Goal: Task Accomplishment & Management: Manage account settings

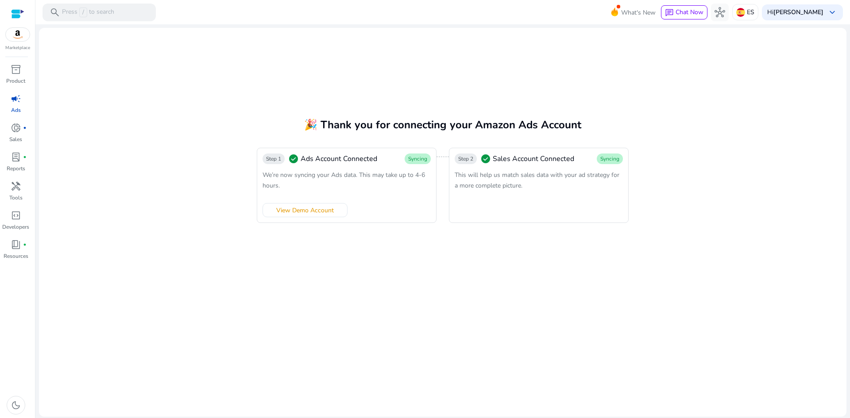
click at [15, 102] on span "campaign" at bounding box center [16, 98] width 11 height 11
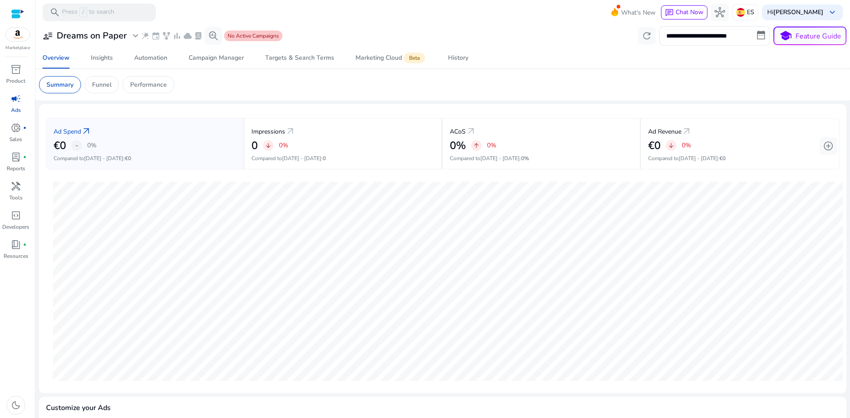
click at [15, 101] on span "campaign" at bounding box center [16, 98] width 11 height 11
click at [687, 38] on input "**********" at bounding box center [714, 35] width 111 height 19
select select "*"
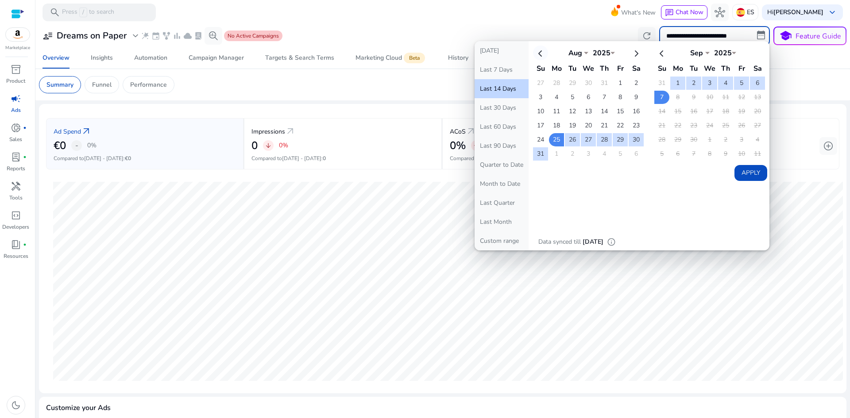
click at [534, 56] on th at bounding box center [540, 53] width 15 height 15
select select "*"
click at [534, 56] on th at bounding box center [540, 53] width 15 height 15
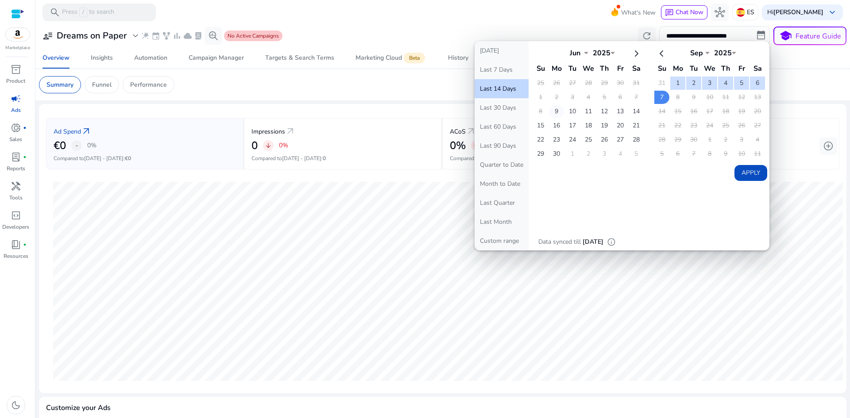
click at [552, 111] on td "9" at bounding box center [556, 111] width 15 height 13
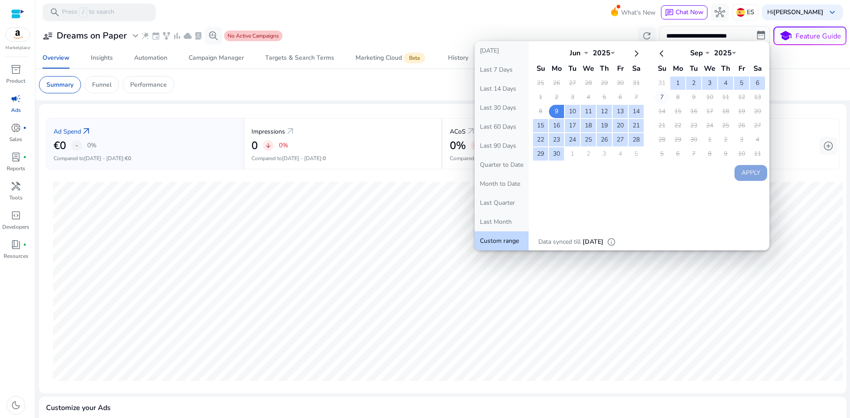
click at [656, 103] on td "7" at bounding box center [661, 97] width 15 height 13
click at [744, 173] on button "Apply" at bounding box center [750, 173] width 33 height 16
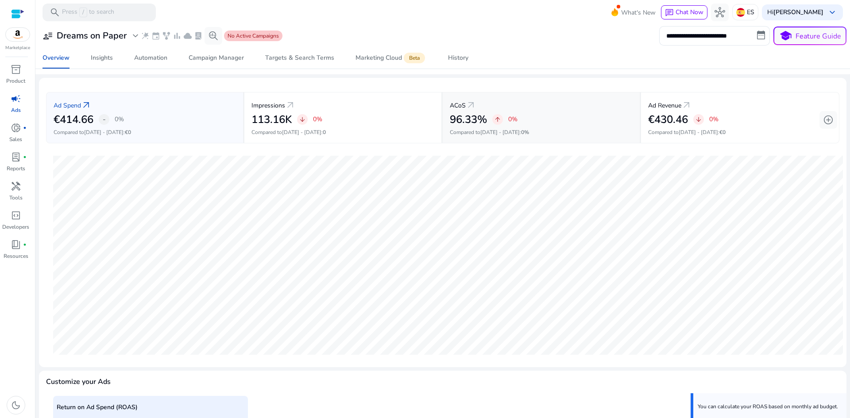
scroll to position [201, 0]
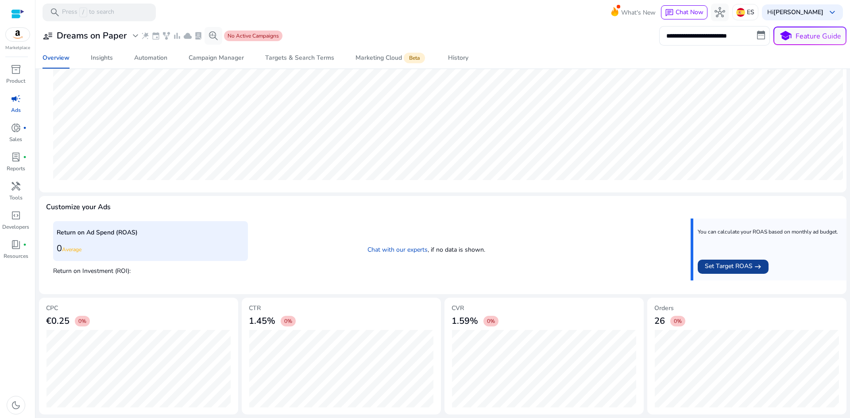
click at [717, 269] on span "Set Target ROAS" at bounding box center [729, 267] width 48 height 11
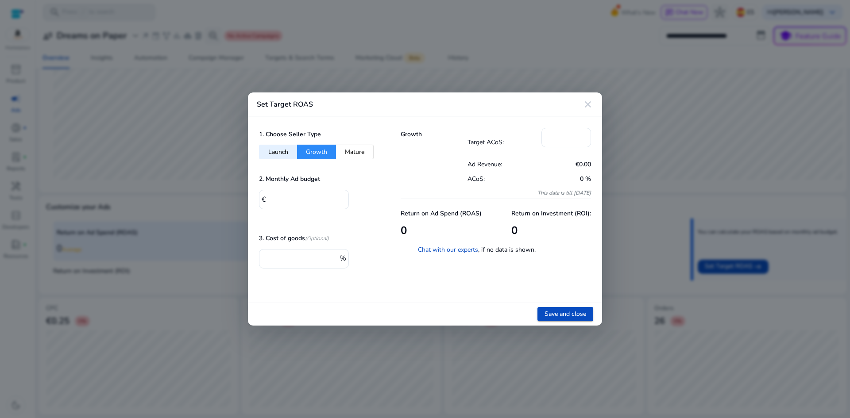
click at [589, 104] on mat-icon "close" at bounding box center [587, 104] width 11 height 11
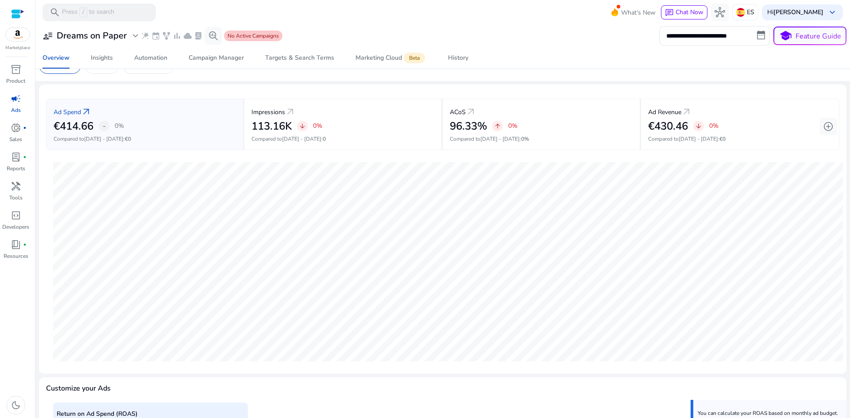
scroll to position [0, 0]
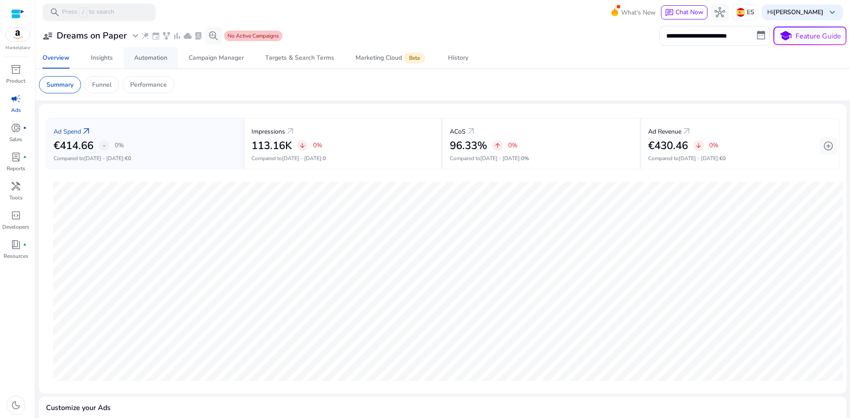
click at [158, 61] on div "Automation" at bounding box center [150, 58] width 33 height 6
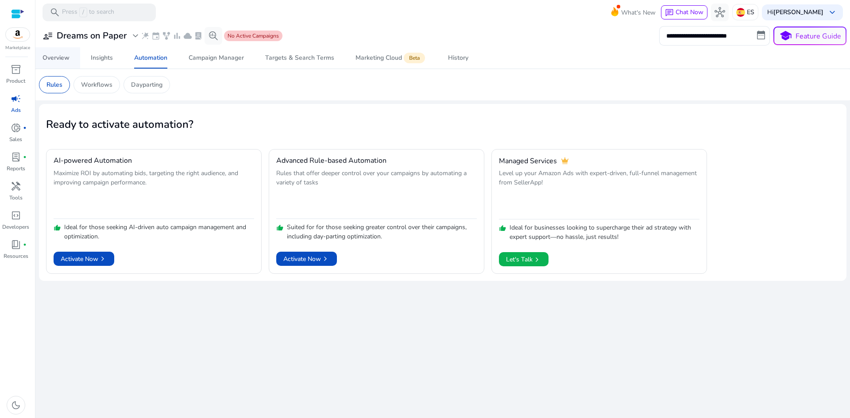
click at [47, 58] on div "Overview" at bounding box center [55, 58] width 27 height 6
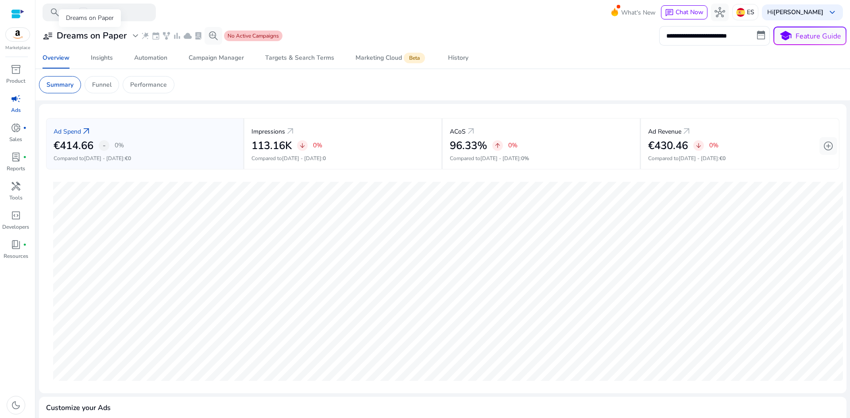
click at [135, 36] on span "expand_more" at bounding box center [135, 36] width 11 height 11
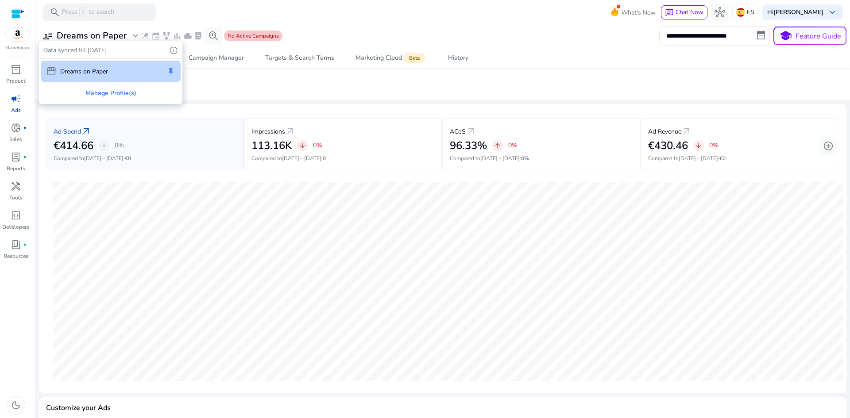
click at [93, 75] on p "Dreams on Paper" at bounding box center [84, 71] width 48 height 9
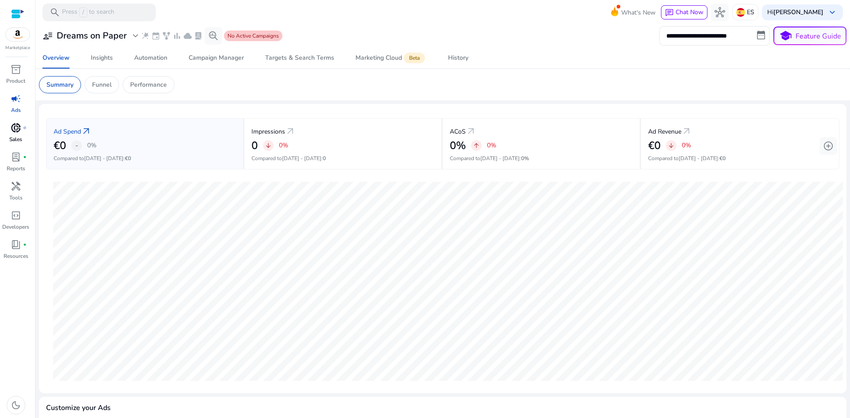
click at [12, 126] on span "donut_small" at bounding box center [16, 128] width 11 height 11
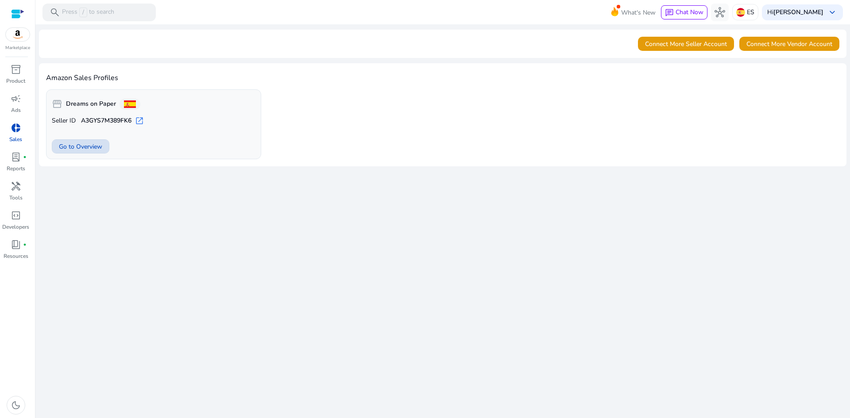
click at [88, 149] on span "Go to Overview" at bounding box center [80, 146] width 43 height 9
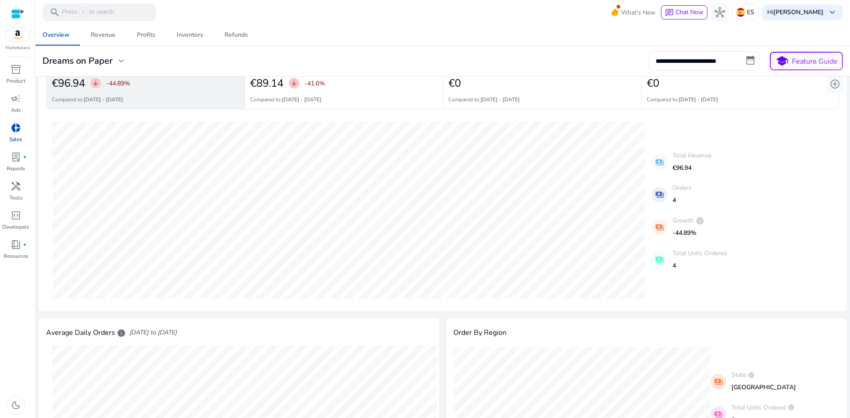
scroll to position [21, 0]
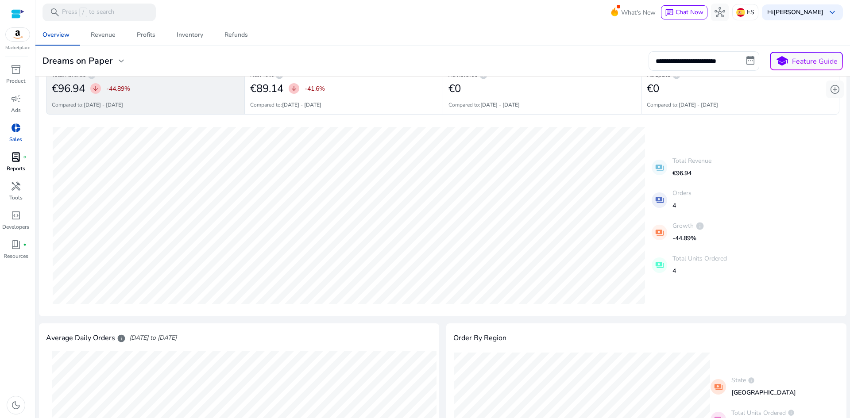
click at [14, 158] on span "lab_profile" at bounding box center [16, 157] width 11 height 11
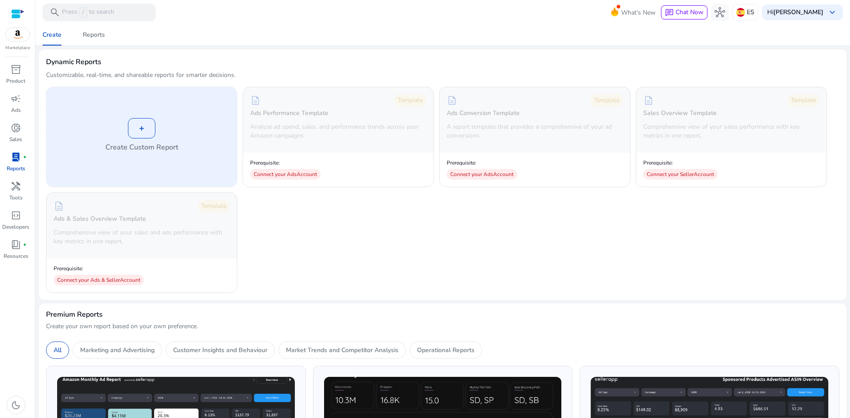
click at [148, 129] on div "+" at bounding box center [141, 128] width 27 height 20
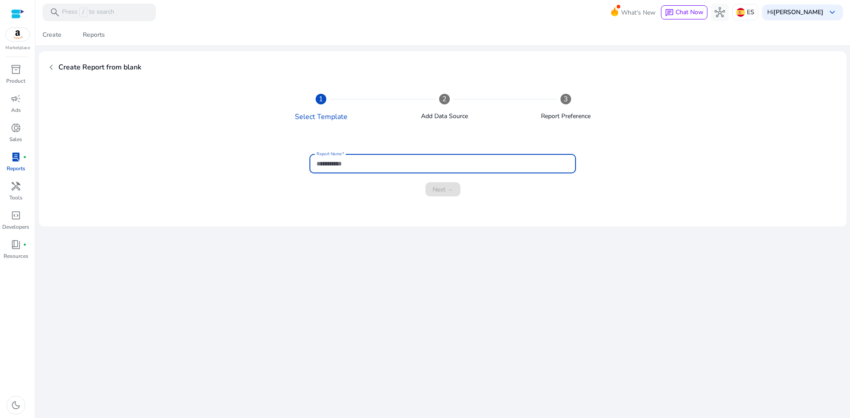
click at [362, 164] on input "Report Name" at bounding box center [442, 164] width 252 height 10
type input "****"
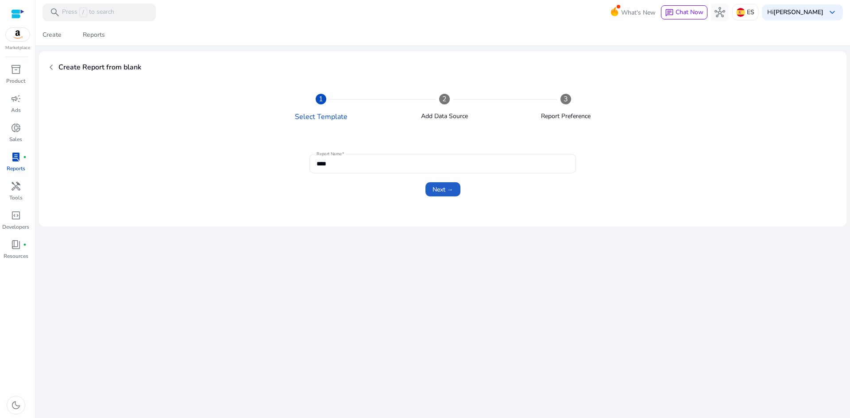
click at [455, 190] on span "submit" at bounding box center [442, 189] width 35 height 21
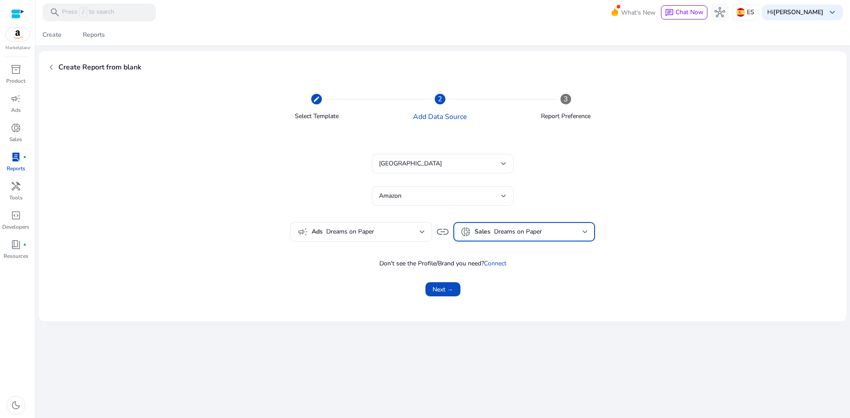
click at [517, 232] on span "Dreams on Paper" at bounding box center [518, 231] width 48 height 8
click at [508, 257] on span "Dreams on Paper" at bounding box center [516, 256] width 112 height 10
click at [382, 231] on span "Dreams on Paper" at bounding box center [372, 232] width 93 height 10
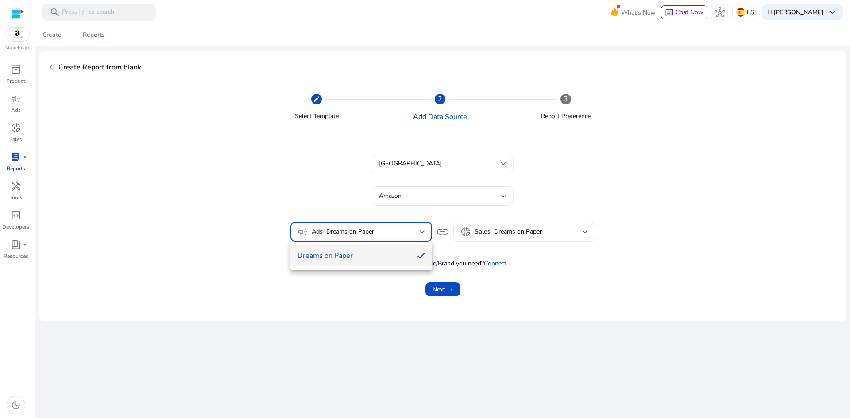
click at [364, 254] on span "Dreams on Paper" at bounding box center [353, 256] width 112 height 10
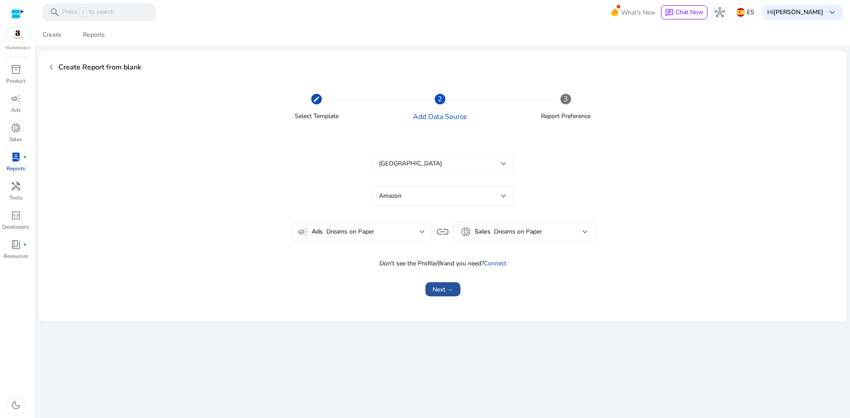
click at [435, 290] on span "Next →" at bounding box center [442, 289] width 21 height 9
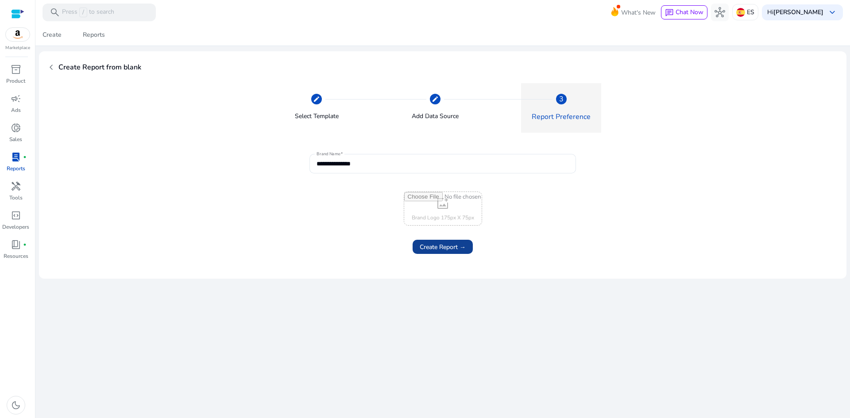
click at [445, 246] on span "Create Report →" at bounding box center [443, 247] width 46 height 9
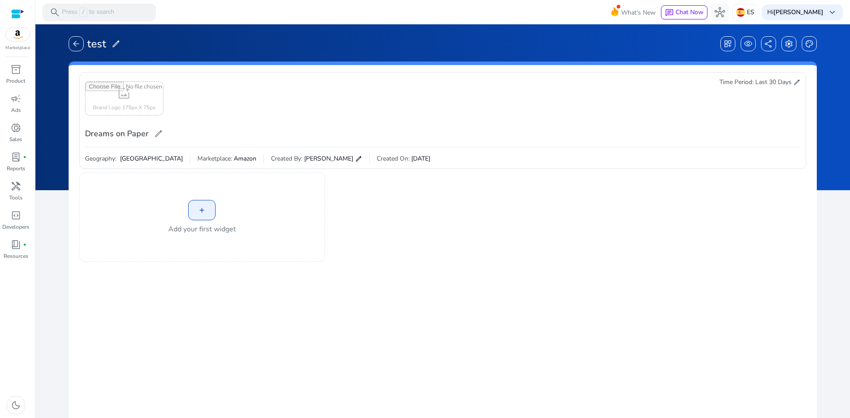
click at [193, 211] on div "+" at bounding box center [201, 210] width 27 height 20
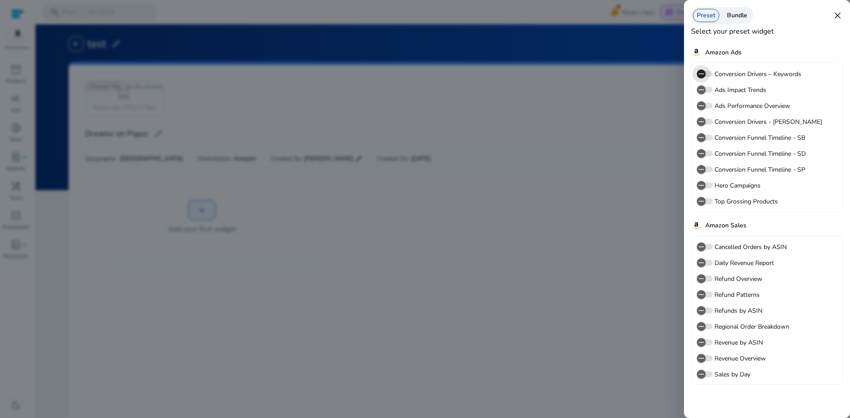
click at [705, 73] on span "button" at bounding box center [701, 73] width 9 height 9
click at [702, 342] on icon "button" at bounding box center [701, 343] width 8 height 8
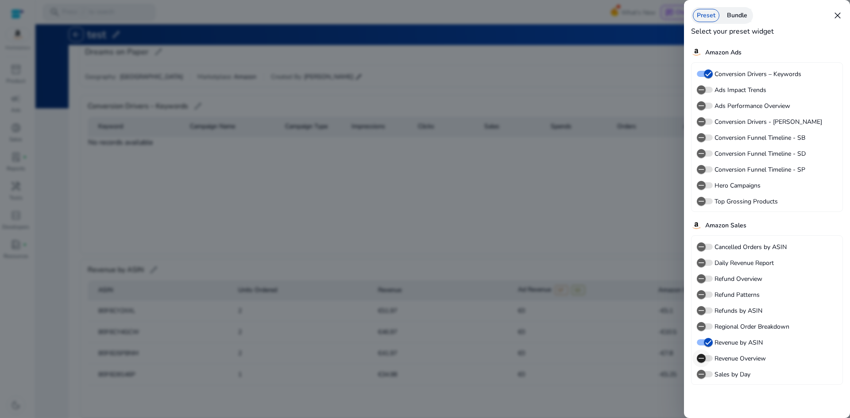
click at [703, 358] on icon "button" at bounding box center [701, 359] width 8 height 8
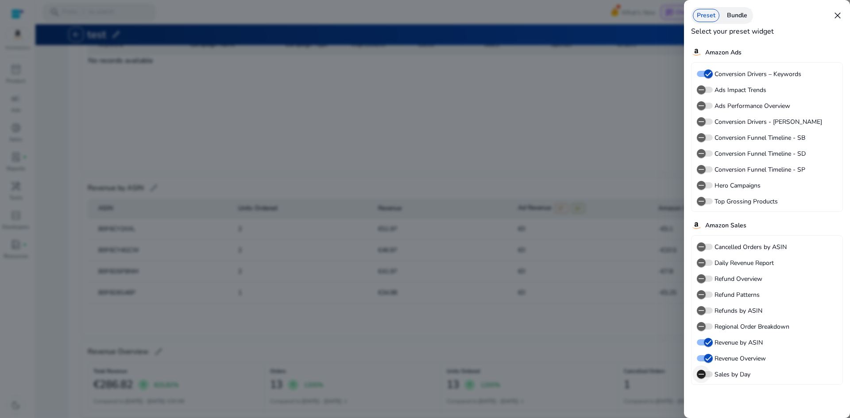
click at [704, 373] on icon "button" at bounding box center [701, 374] width 8 height 8
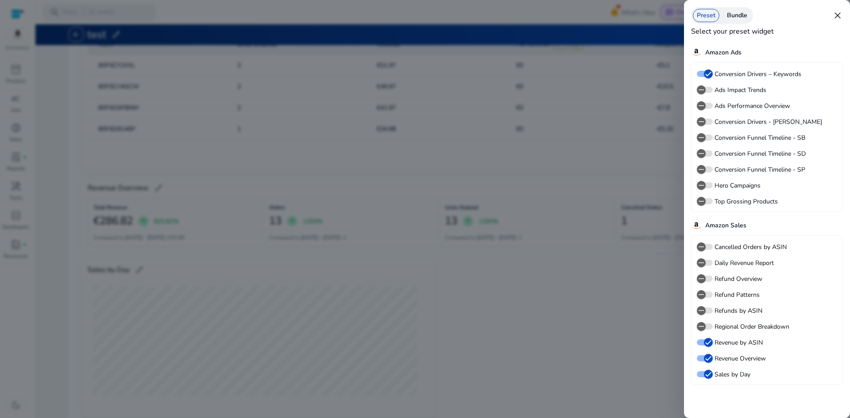
click at [545, 289] on div at bounding box center [425, 209] width 850 height 418
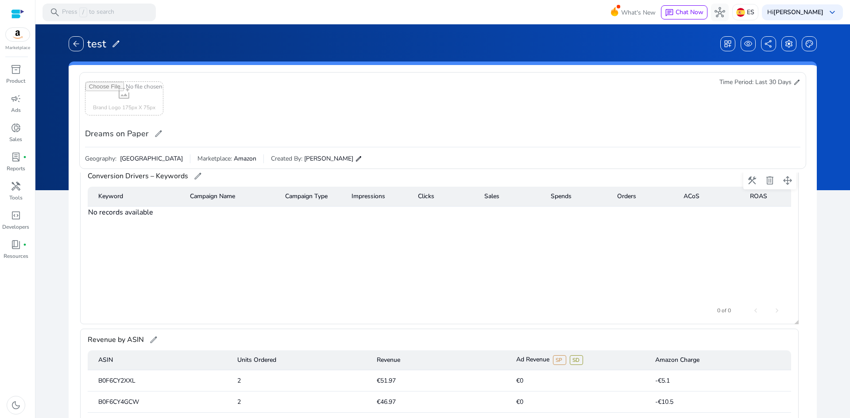
scroll to position [0, 0]
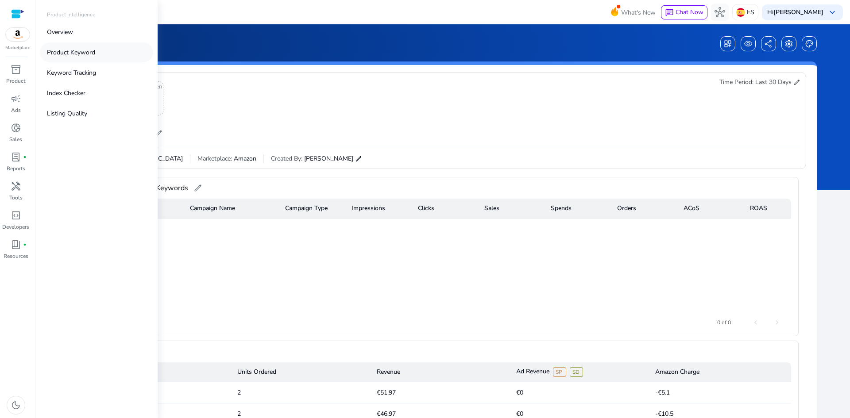
click at [81, 54] on p "Product Keyword" at bounding box center [71, 52] width 48 height 9
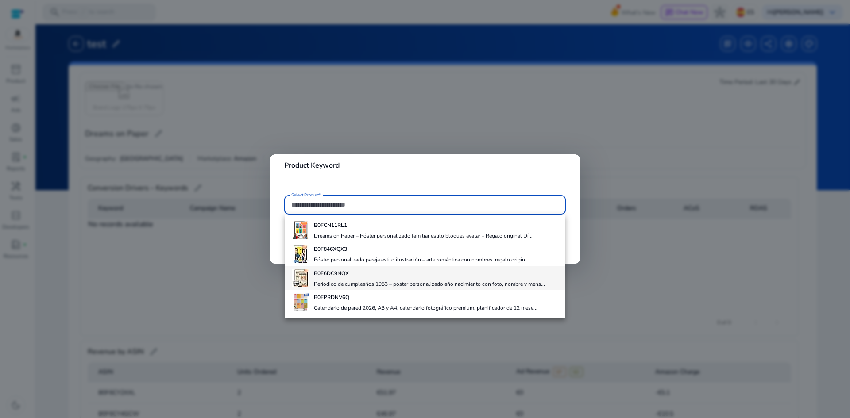
click at [338, 284] on h4 "Periódico de cumpleaños 1953 – póster personalizado año nacimiento con foto, no…" at bounding box center [429, 284] width 231 height 7
type input "**********"
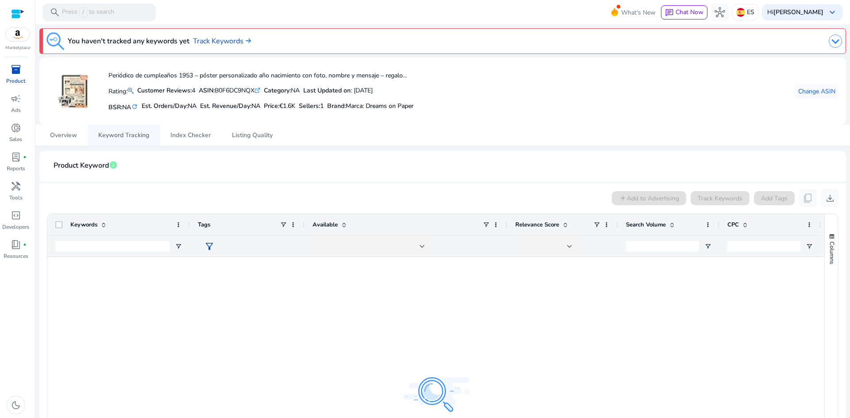
click at [122, 137] on span "Keyword Tracking" at bounding box center [123, 135] width 51 height 6
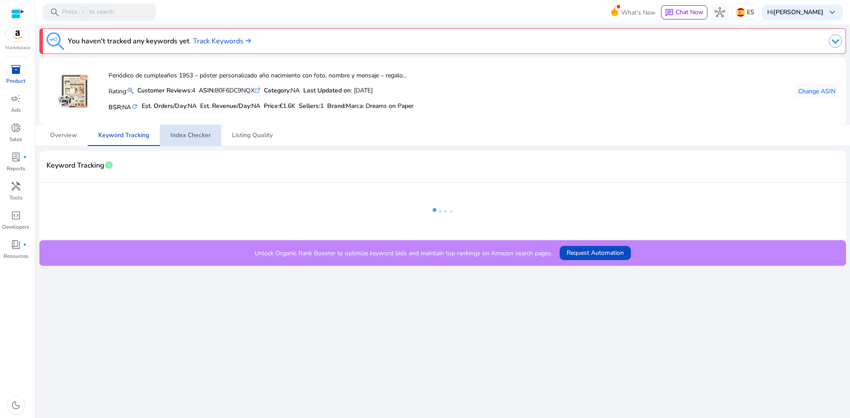
click at [200, 135] on span "Index Checker" at bounding box center [190, 135] width 40 height 6
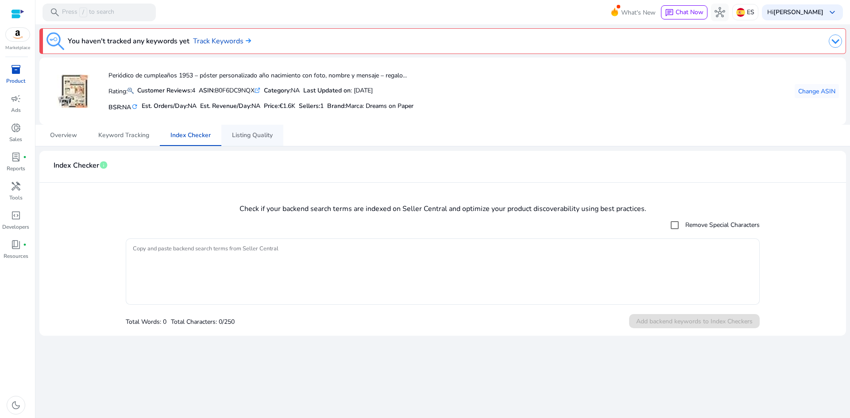
click at [254, 137] on span "Listing Quality" at bounding box center [252, 135] width 41 height 6
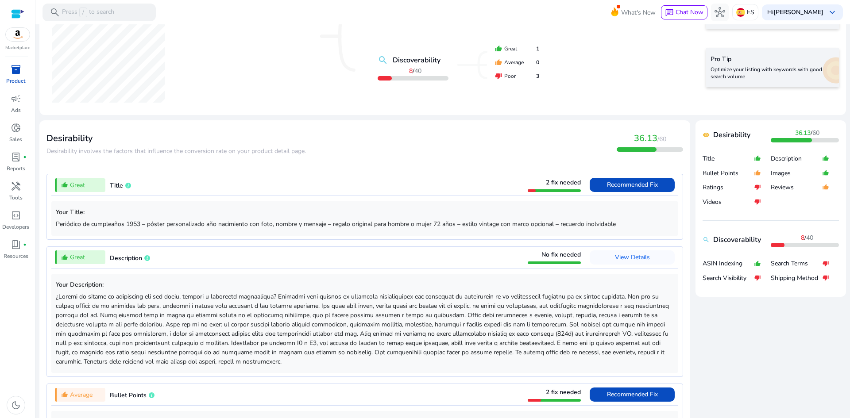
scroll to position [221, 0]
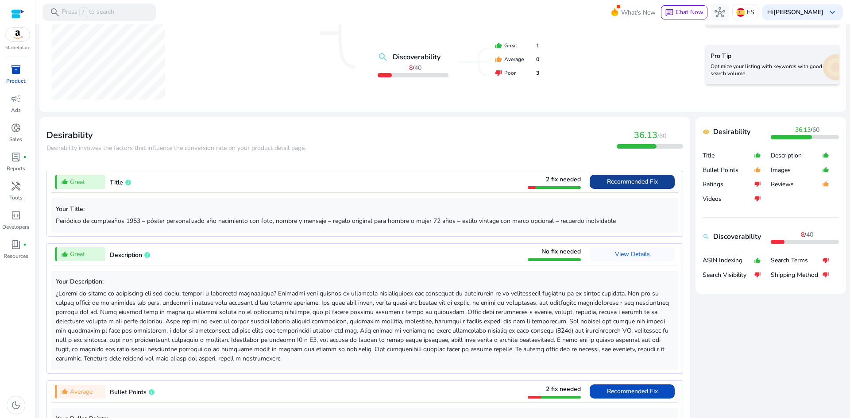
click at [617, 181] on span "Recommended Fix" at bounding box center [632, 181] width 51 height 8
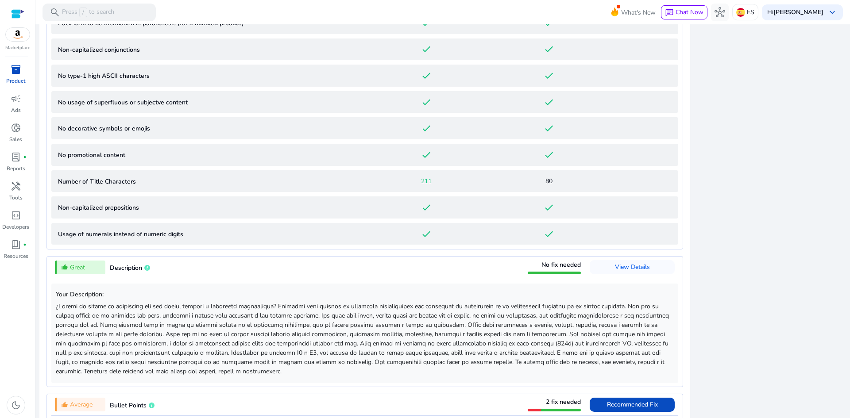
scroll to position [702, 0]
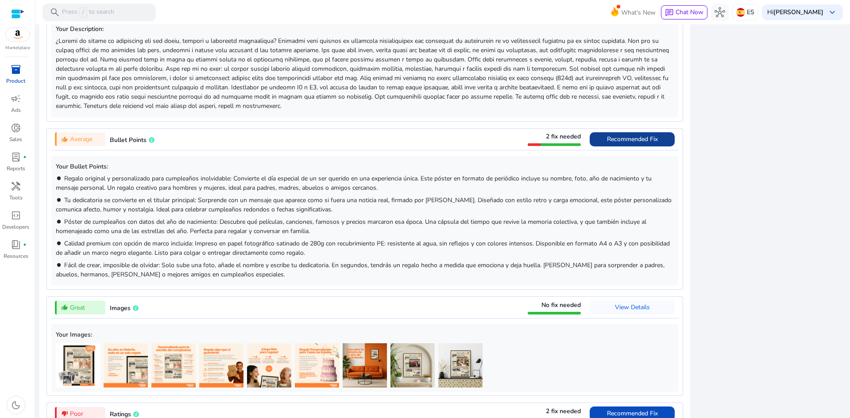
click at [607, 134] on span "Recommended Fix" at bounding box center [632, 139] width 51 height 14
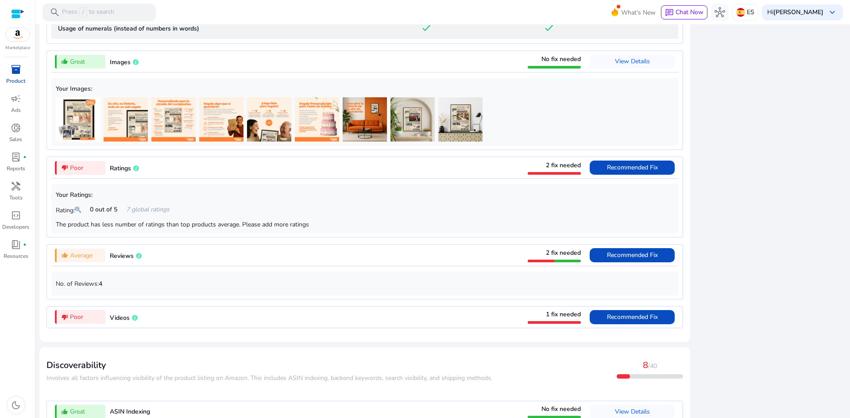
scroll to position [956, 0]
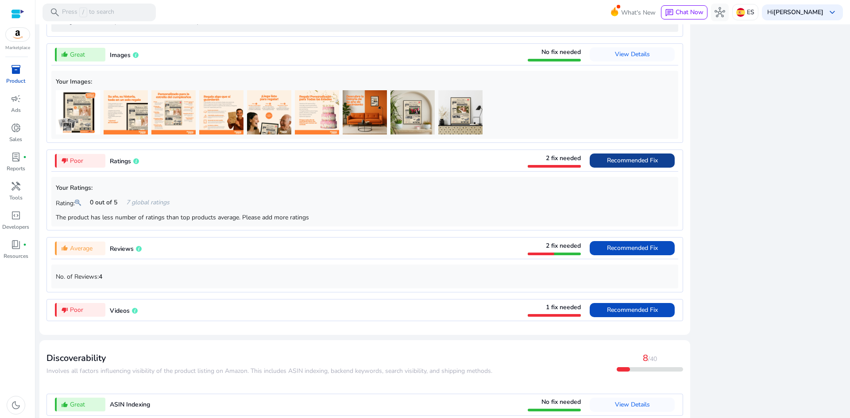
click at [641, 162] on span "Recommended Fix" at bounding box center [632, 160] width 51 height 8
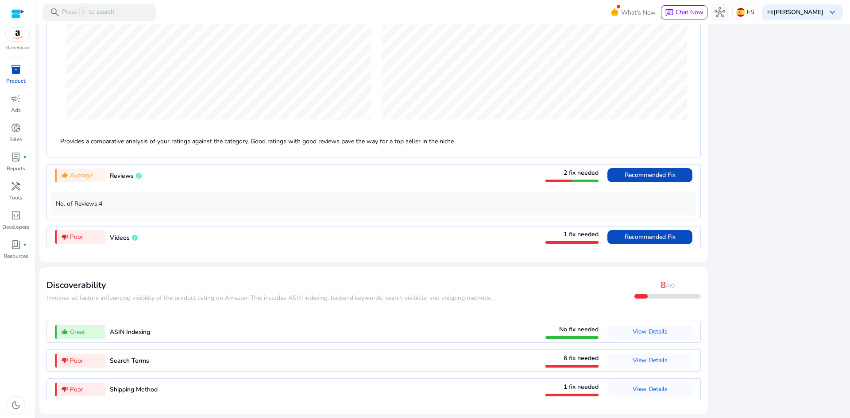
scroll to position [975, 0]
click at [644, 361] on span "View Details" at bounding box center [649, 360] width 35 height 8
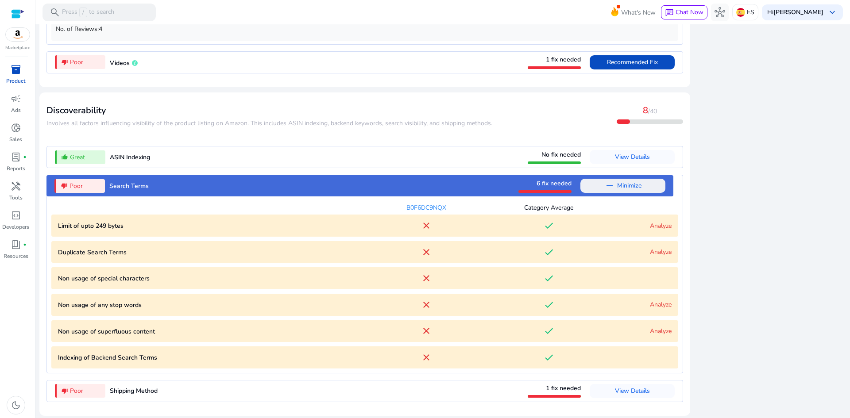
scroll to position [980, 0]
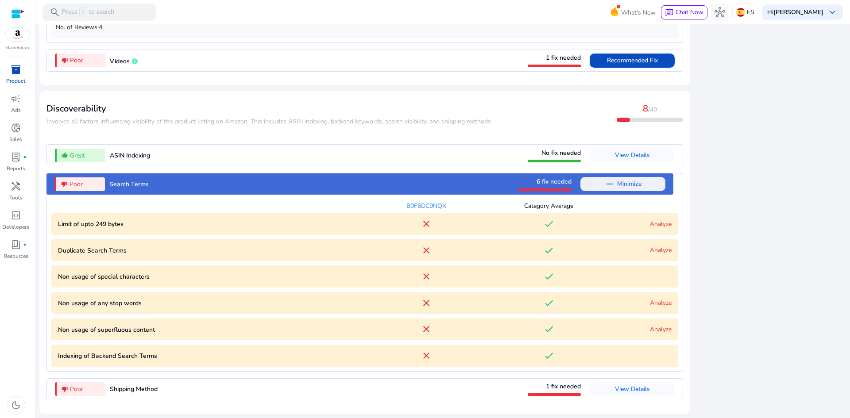
click at [650, 224] on link "Analyze" at bounding box center [661, 224] width 22 height 8
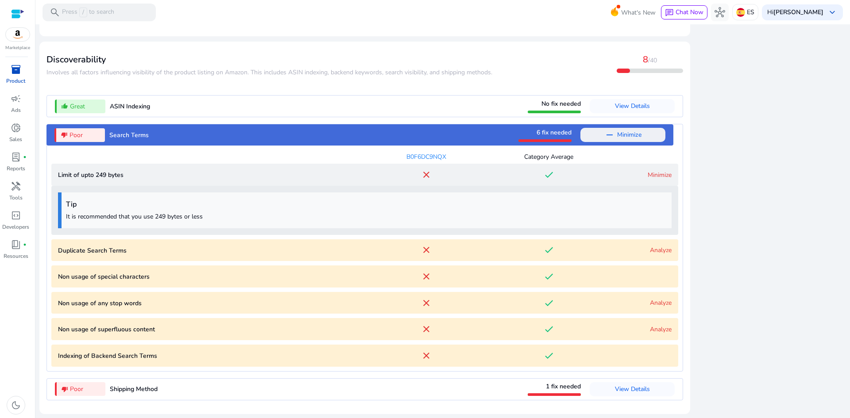
scroll to position [1029, 0]
click at [651, 177] on link "Minimize" at bounding box center [660, 175] width 24 height 8
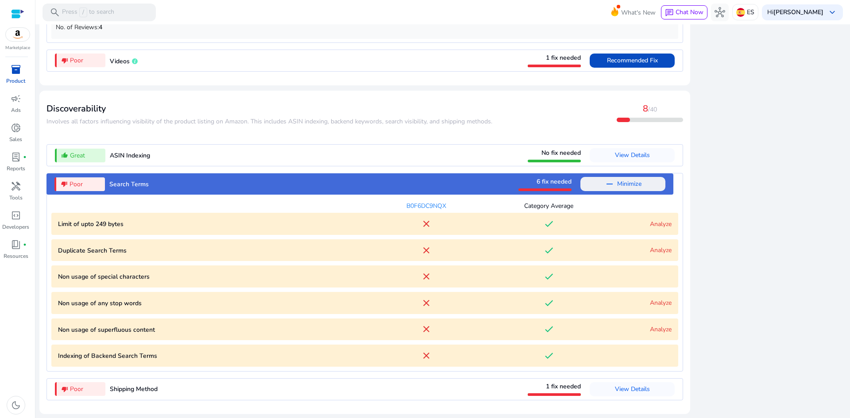
scroll to position [980, 0]
click at [628, 391] on span "View Details" at bounding box center [632, 389] width 35 height 8
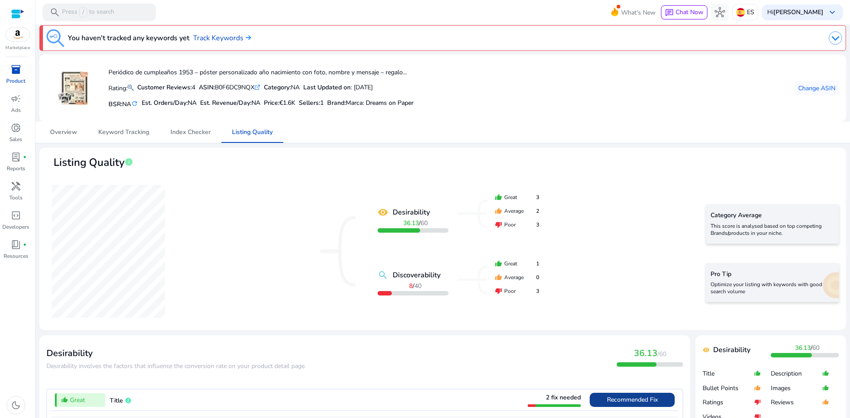
scroll to position [0, 0]
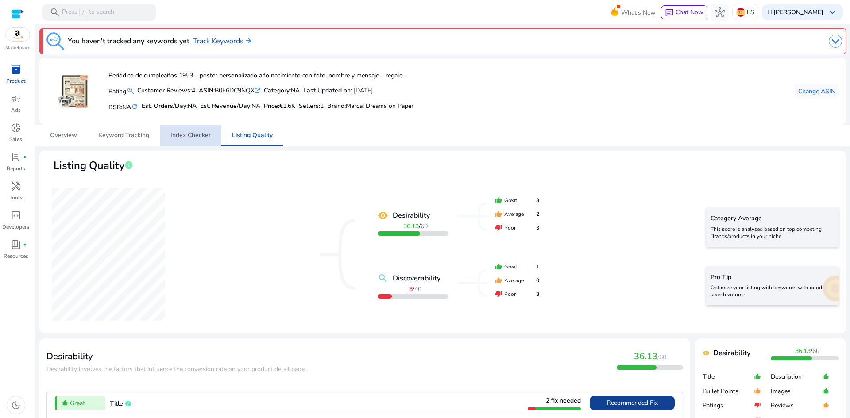
click at [201, 139] on span "Index Checker" at bounding box center [190, 135] width 40 height 21
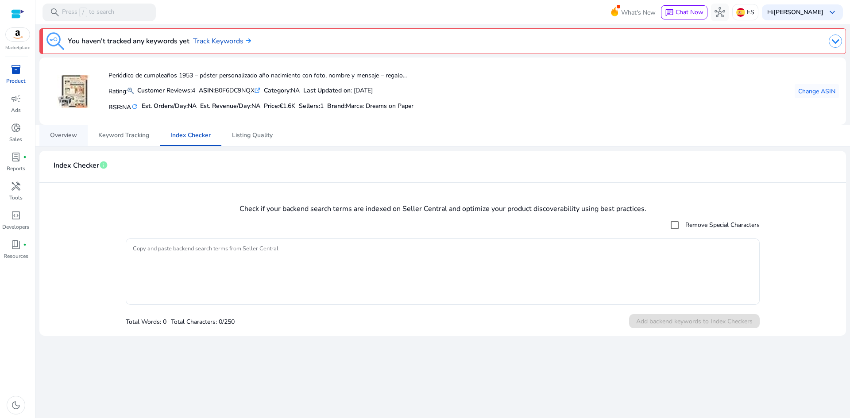
click at [65, 134] on span "Overview" at bounding box center [63, 135] width 27 height 6
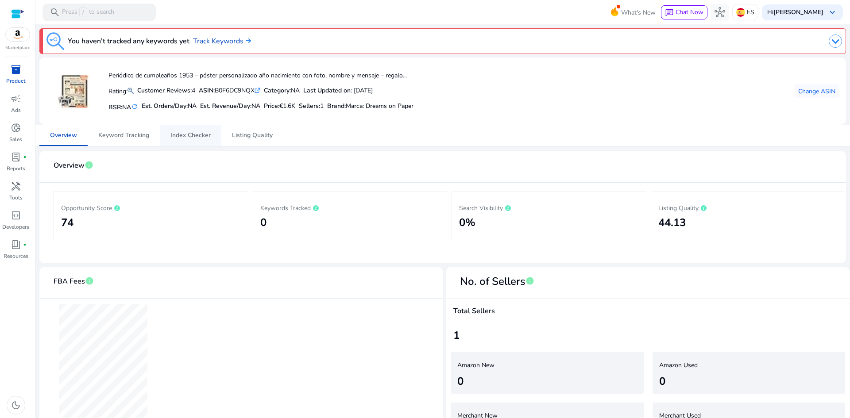
click at [184, 135] on span "Index Checker" at bounding box center [190, 135] width 40 height 6
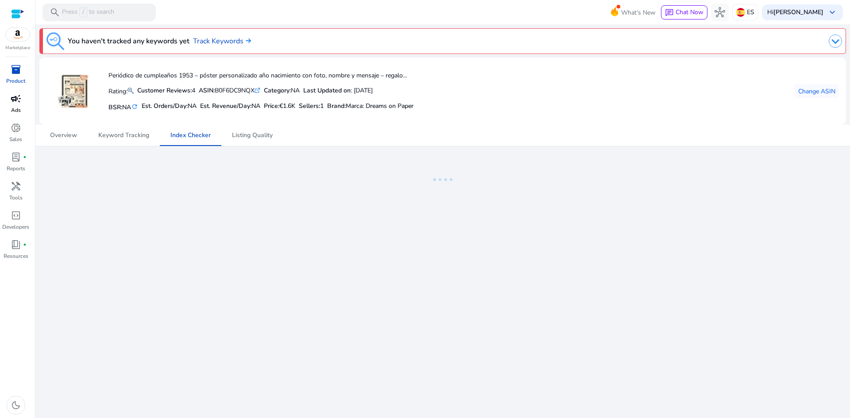
click at [16, 101] on span "campaign" at bounding box center [16, 98] width 11 height 11
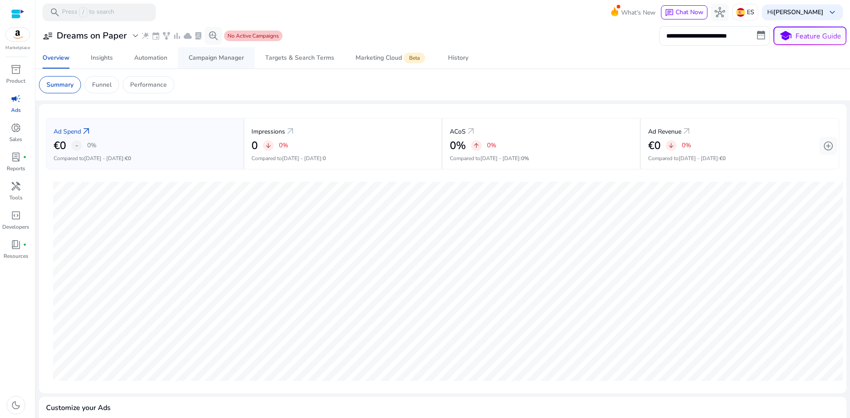
click at [204, 59] on div "Campaign Manager" at bounding box center [216, 58] width 55 height 6
click at [224, 60] on div "Campaign Manager" at bounding box center [216, 58] width 55 height 6
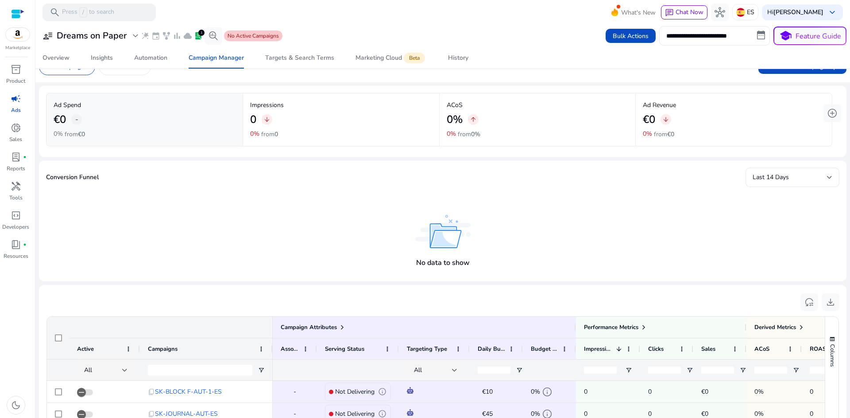
scroll to position [9, 0]
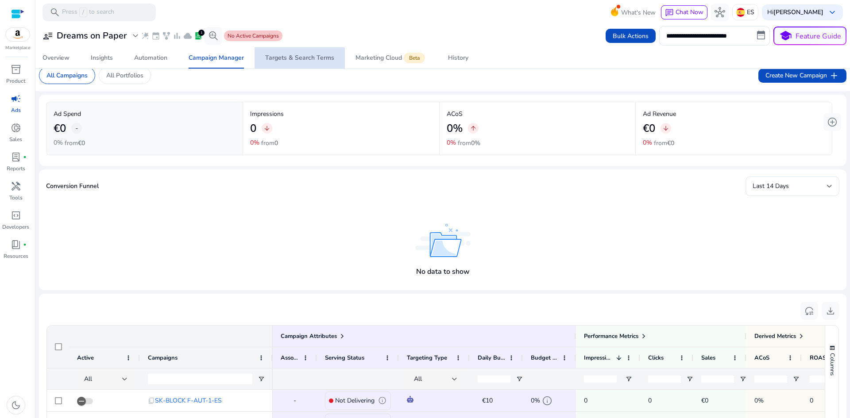
click at [305, 63] on span "Targets & Search Terms" at bounding box center [299, 57] width 69 height 21
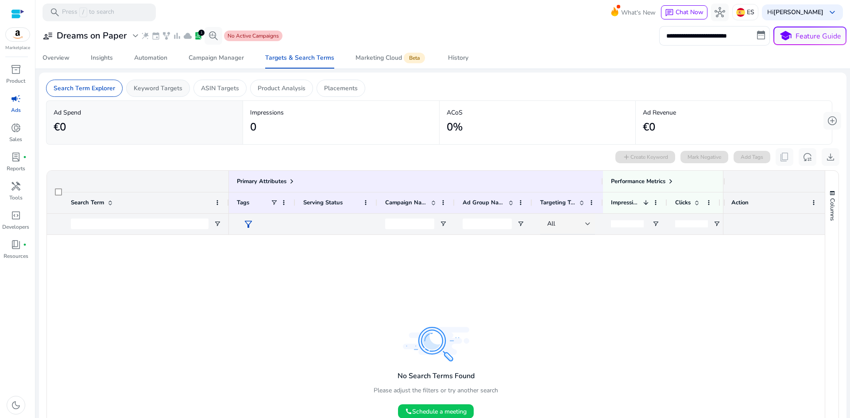
click at [152, 92] on p "Keyword Targets" at bounding box center [158, 88] width 49 height 9
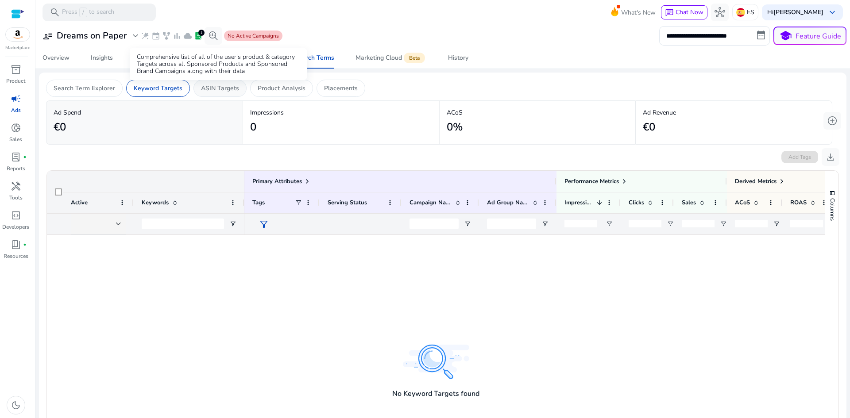
click at [220, 88] on p "ASIN Targets" at bounding box center [220, 88] width 38 height 9
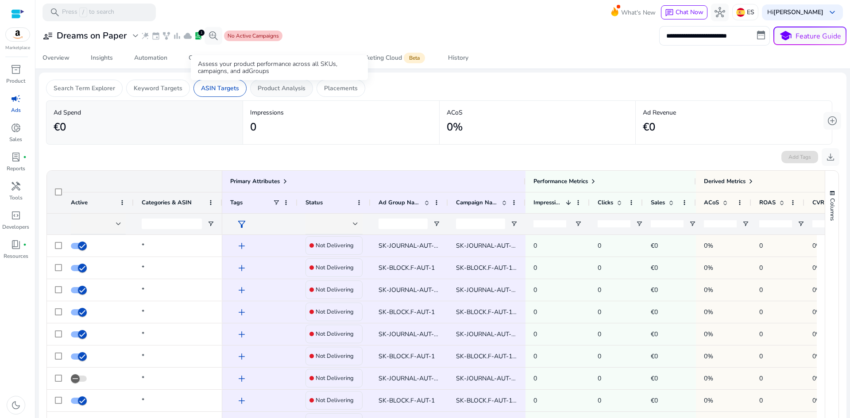
click at [280, 86] on p "Product Analysis" at bounding box center [282, 88] width 48 height 9
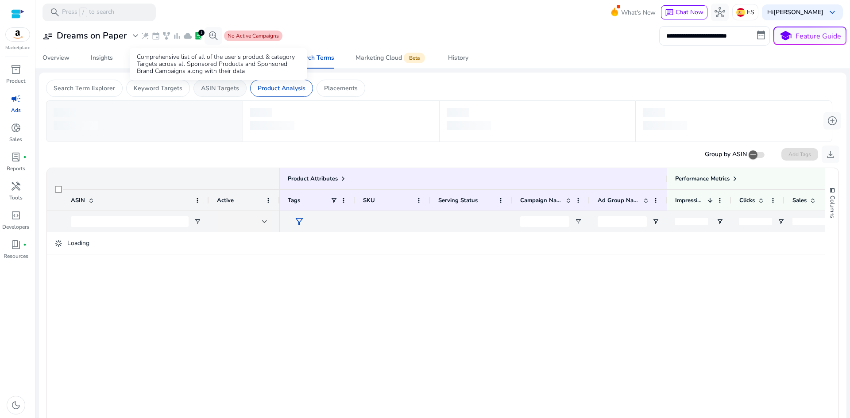
click at [216, 86] on p "ASIN Targets" at bounding box center [220, 88] width 38 height 9
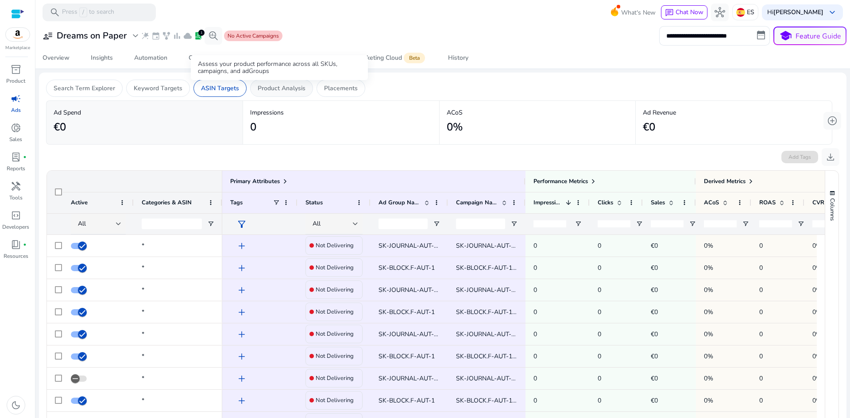
click at [285, 90] on p "Product Analysis" at bounding box center [282, 88] width 48 height 9
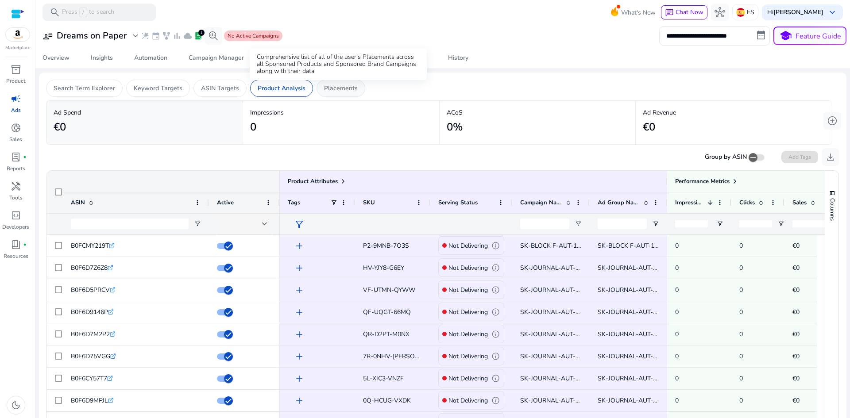
click at [344, 90] on p "Placements" at bounding box center [341, 88] width 34 height 9
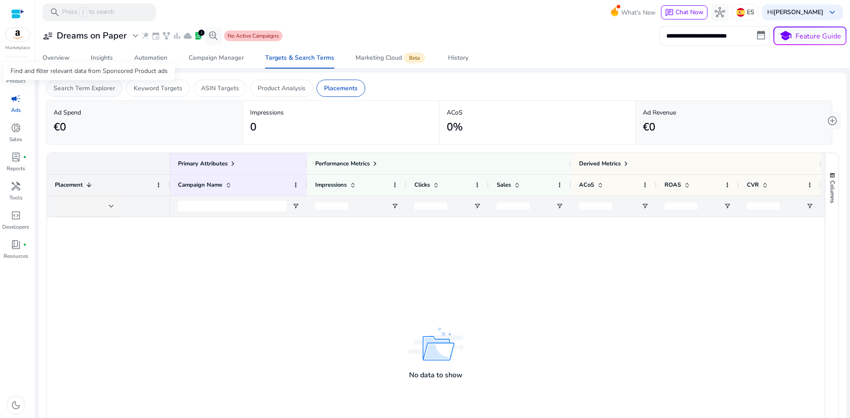
click at [82, 90] on p "Search Term Explorer" at bounding box center [85, 88] width 62 height 9
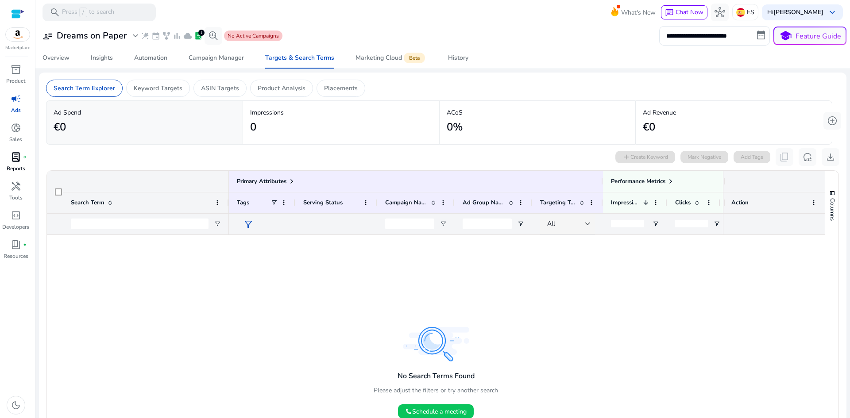
click at [14, 154] on span "lab_profile" at bounding box center [16, 157] width 11 height 11
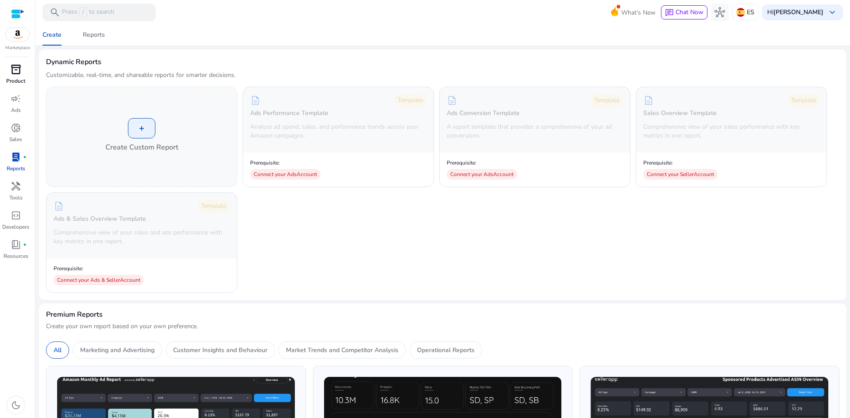
click at [15, 76] on div "inventory_2" at bounding box center [16, 69] width 25 height 14
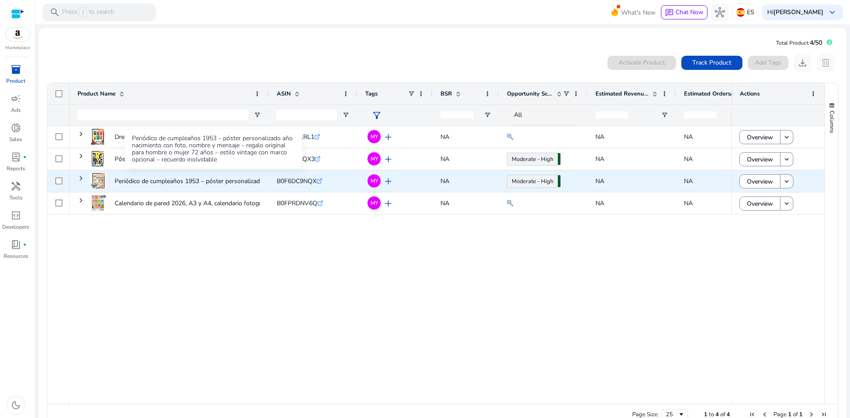
click at [185, 178] on p "Periódico de cumpleaños 1953 – póster personalizado año nacimiento..." at bounding box center [213, 181] width 196 height 18
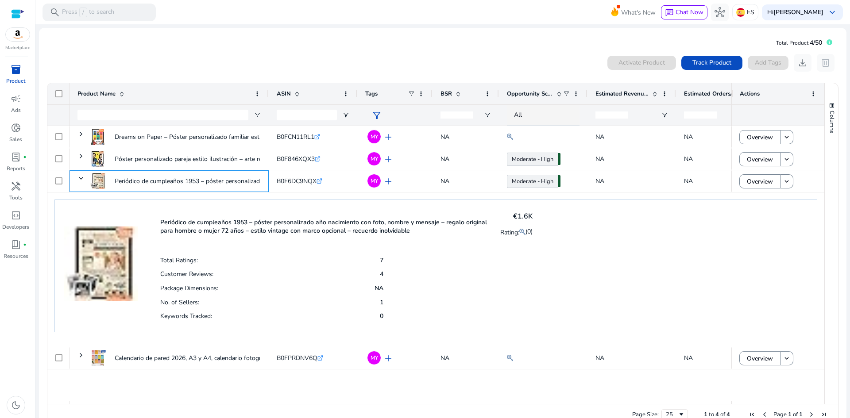
scroll to position [19, 0]
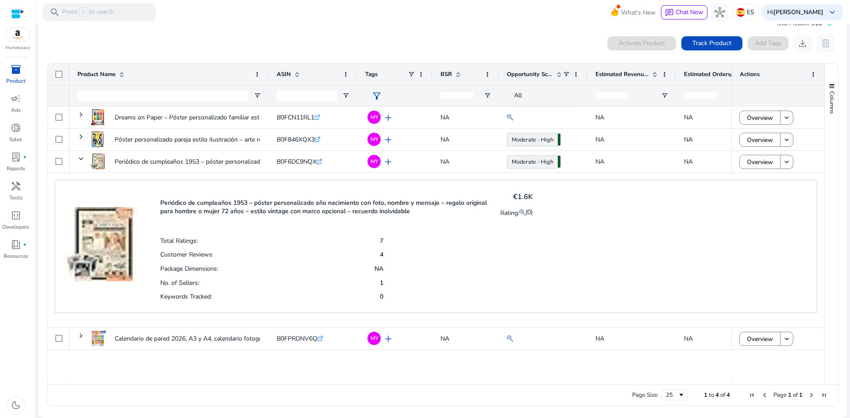
click at [229, 194] on div "Periódico de cumpleaños 1953 – póster personalizado año nacimiento con foto, no…" at bounding box center [346, 206] width 372 height 35
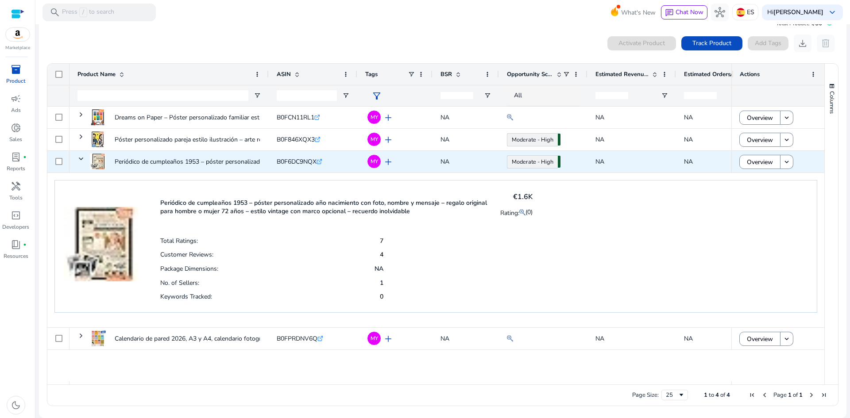
click at [79, 158] on span at bounding box center [80, 158] width 7 height 7
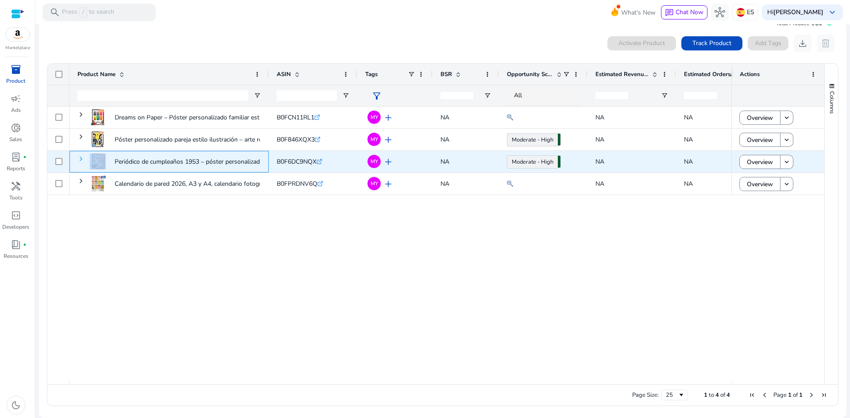
click at [80, 158] on span at bounding box center [80, 158] width 7 height 7
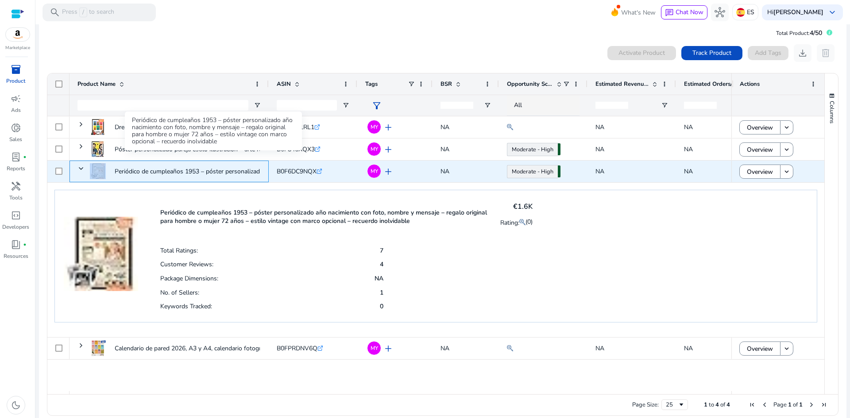
scroll to position [0, 0]
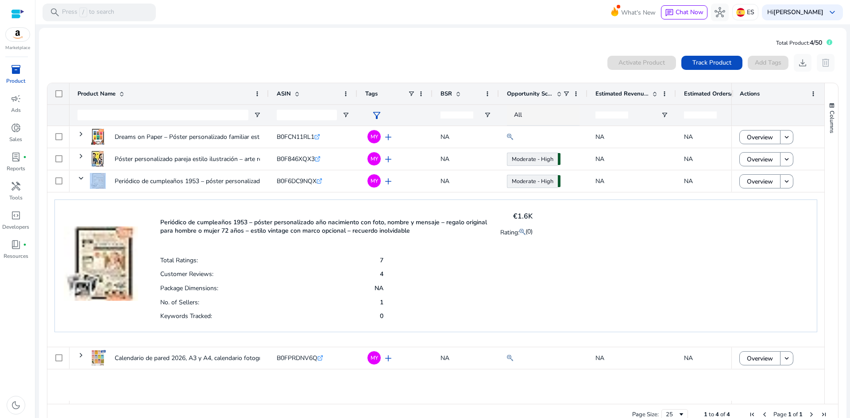
click at [11, 72] on span "inventory_2" at bounding box center [16, 69] width 11 height 11
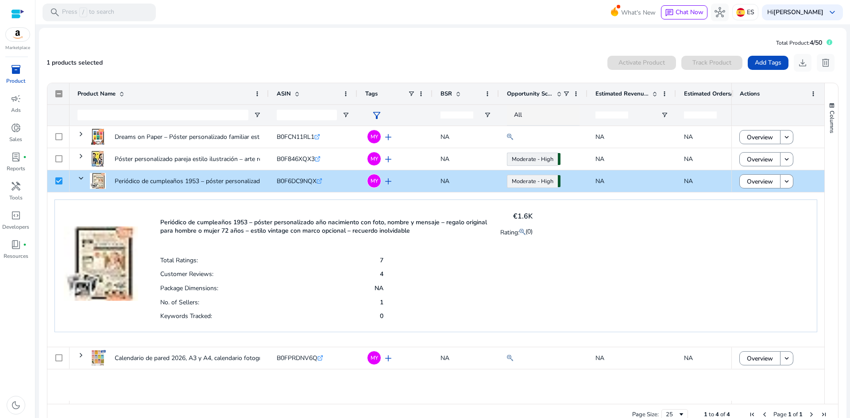
click at [451, 48] on mat-card "Total Product: 4/50 1 products selected Activate Product Track Product Add Tags…" at bounding box center [442, 233] width 807 height 410
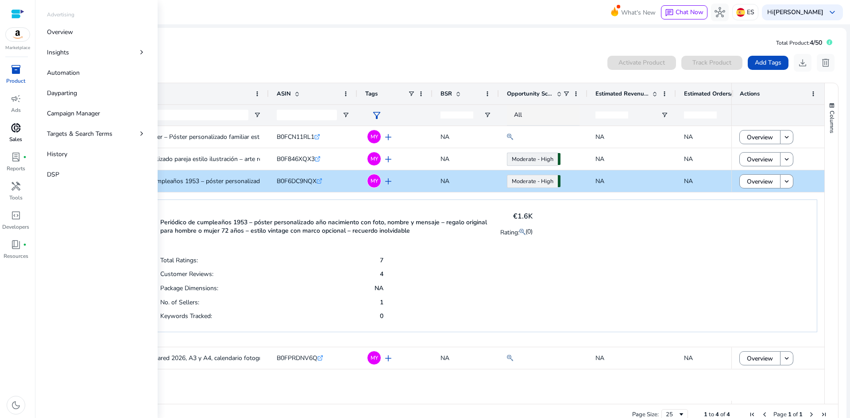
click at [12, 135] on link "donut_small Sales" at bounding box center [15, 135] width 31 height 29
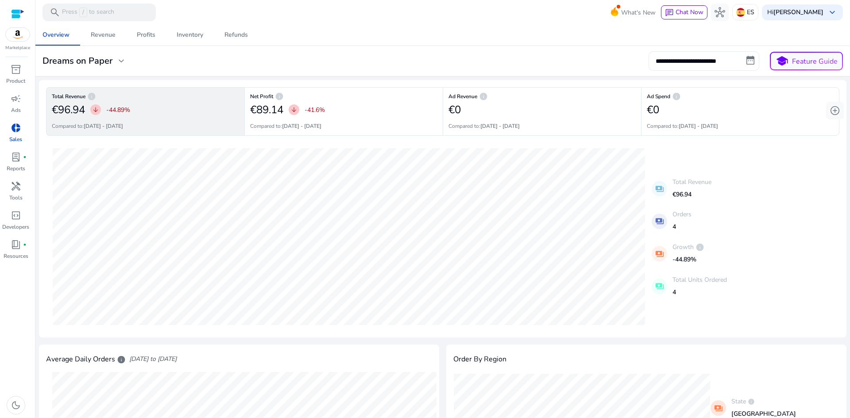
click at [711, 59] on input "**********" at bounding box center [703, 60] width 111 height 19
select select "*"
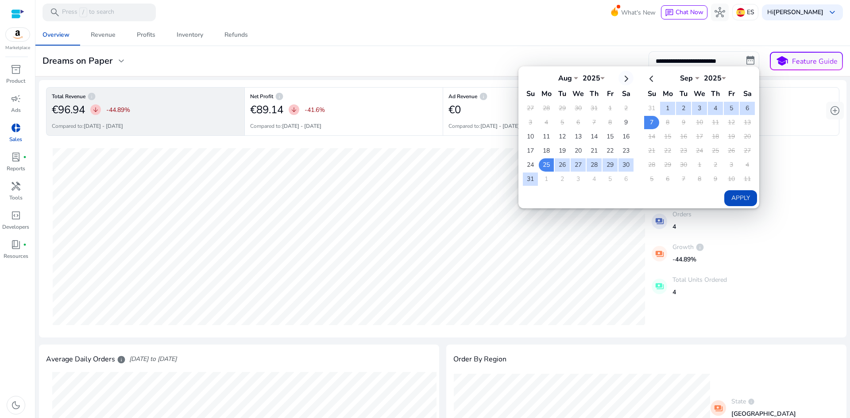
click at [618, 78] on th at bounding box center [625, 78] width 15 height 15
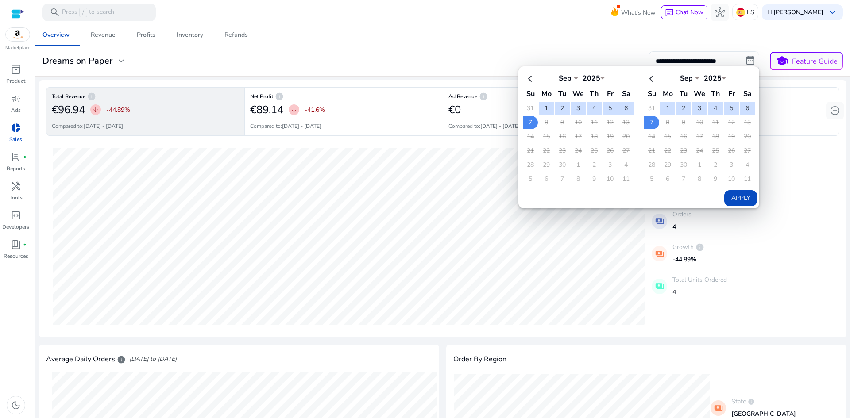
click at [539, 78] on th "Sep *** *** *** *** *** *** *** *** *** *** *** *** 2025 ****" at bounding box center [578, 78] width 79 height 15
click at [530, 80] on th at bounding box center [530, 78] width 15 height 15
select select "*"
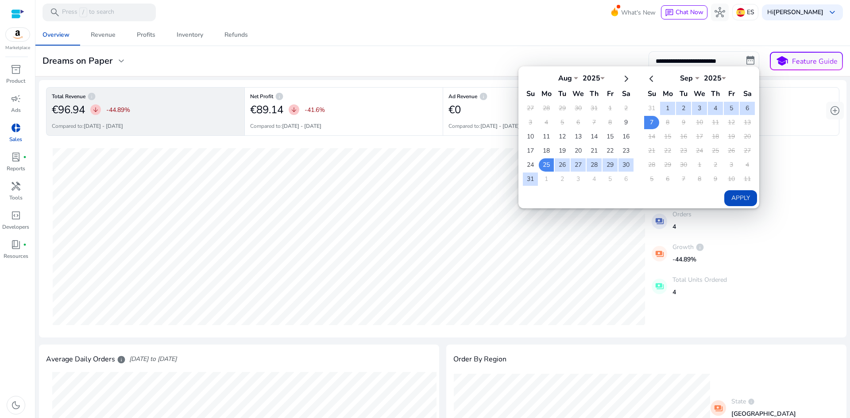
click at [529, 80] on th at bounding box center [530, 78] width 15 height 15
click at [626, 120] on td "9" at bounding box center [625, 122] width 15 height 13
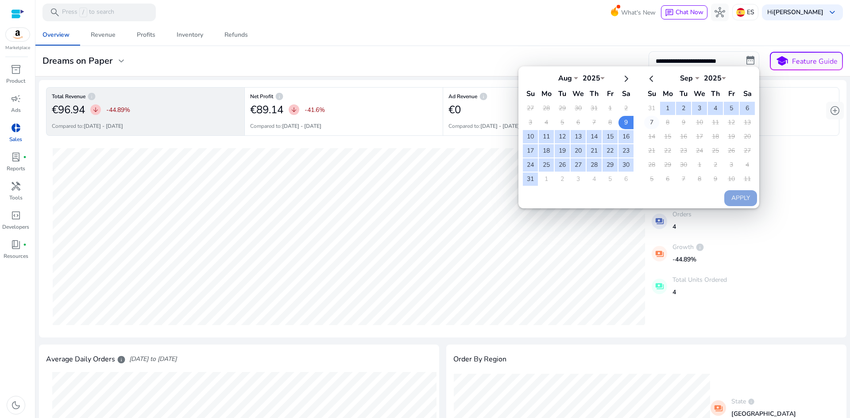
click at [644, 127] on td "7" at bounding box center [651, 122] width 15 height 13
click at [740, 204] on button "Apply" at bounding box center [740, 198] width 33 height 16
type input "**********"
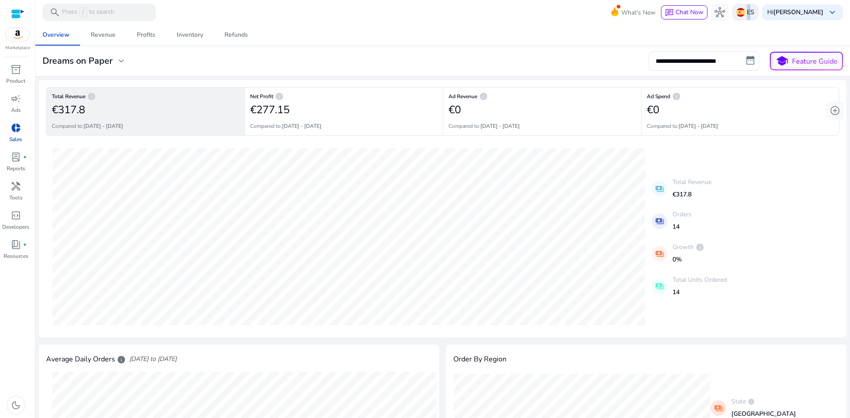
click at [754, 12] on p "ES" at bounding box center [751, 11] width 8 height 15
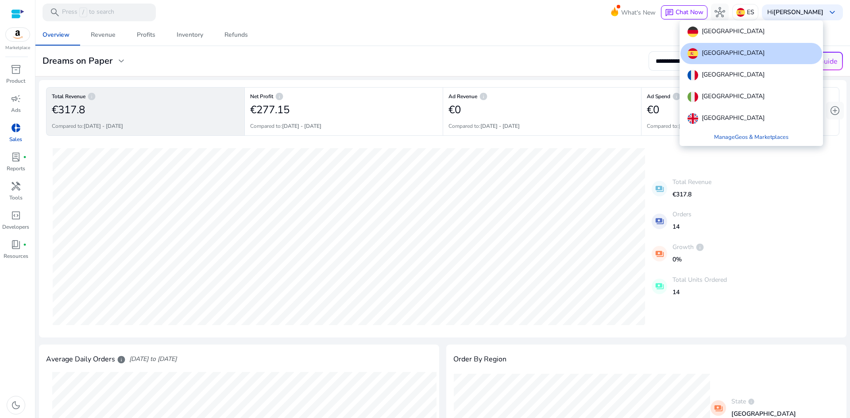
click at [543, 163] on div at bounding box center [425, 209] width 850 height 418
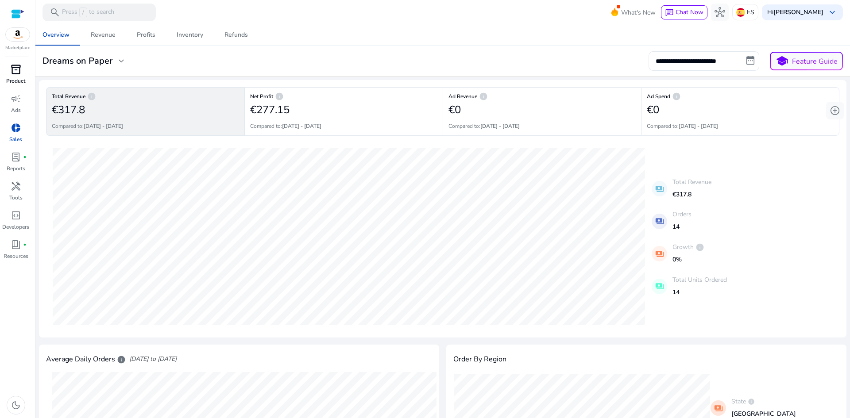
click at [16, 73] on span "inventory_2" at bounding box center [16, 69] width 11 height 11
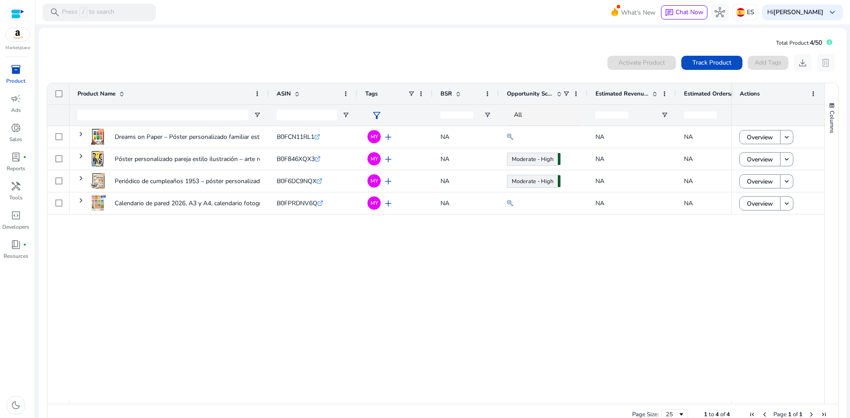
click at [200, 251] on div "Dreams on Paper – Póster personalizado familiar estilo bloques... B0FCN11RL1 .s…" at bounding box center [400, 263] width 662 height 275
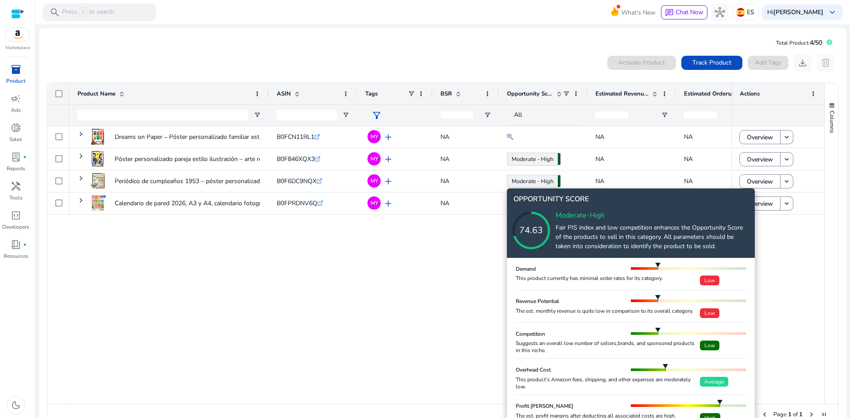
click at [531, 180] on icon at bounding box center [540, 221] width 89 height 89
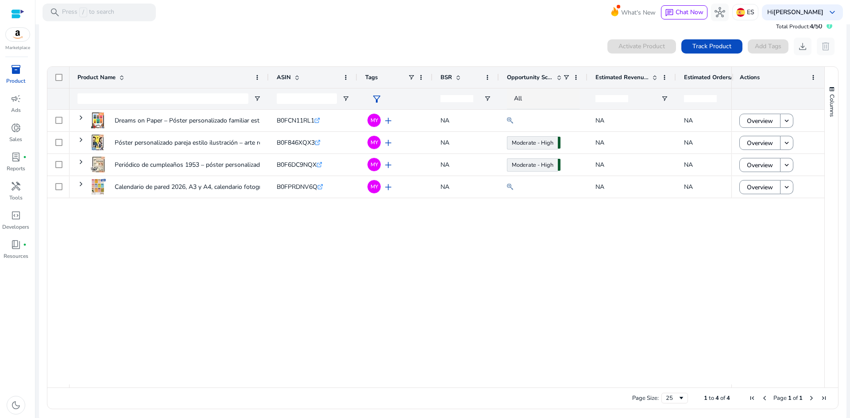
scroll to position [19, 0]
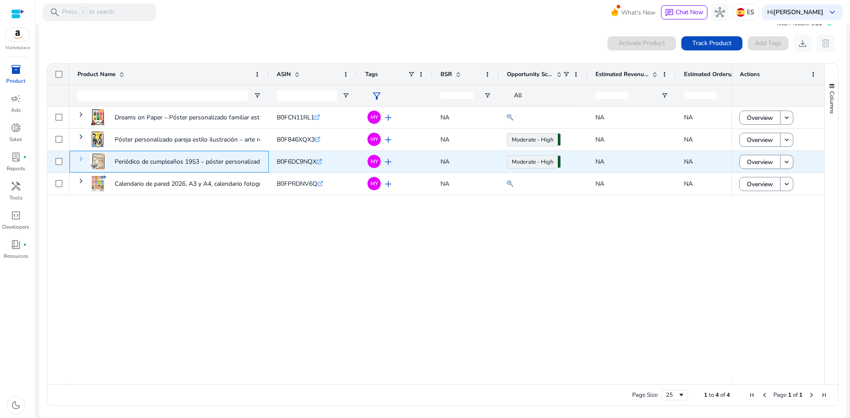
click at [80, 160] on span at bounding box center [80, 158] width 7 height 7
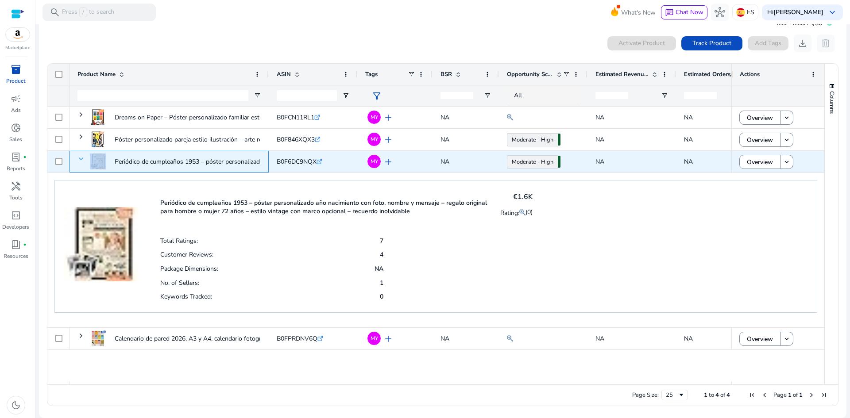
click at [81, 160] on span at bounding box center [80, 158] width 7 height 7
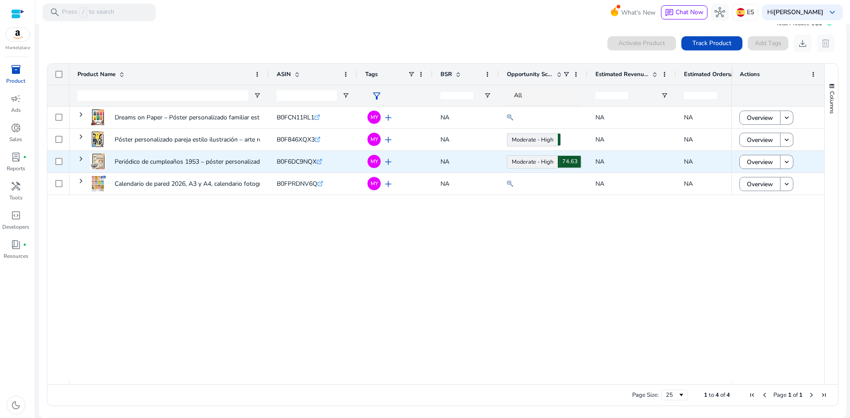
click at [537, 232] on icon at bounding box center [523, 254] width 44 height 44
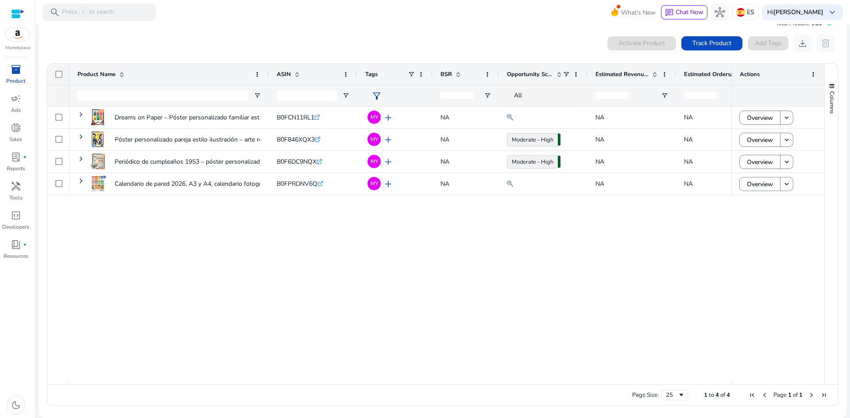
click at [15, 36] on img at bounding box center [18, 34] width 24 height 13
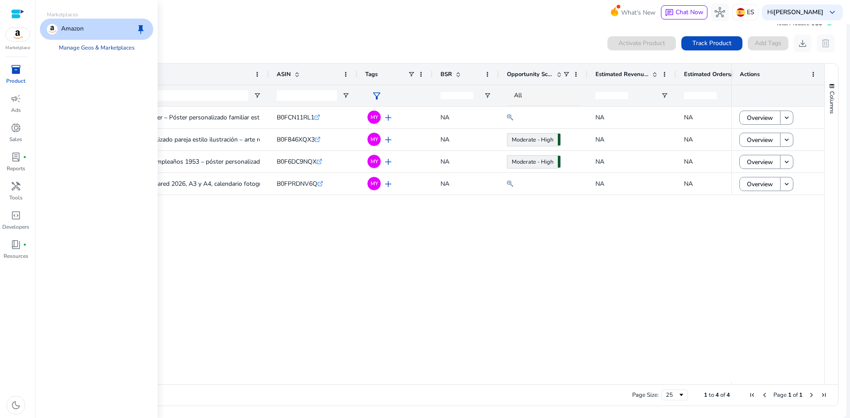
click at [98, 46] on link "Manage Geos & Marketplaces" at bounding box center [97, 48] width 90 height 16
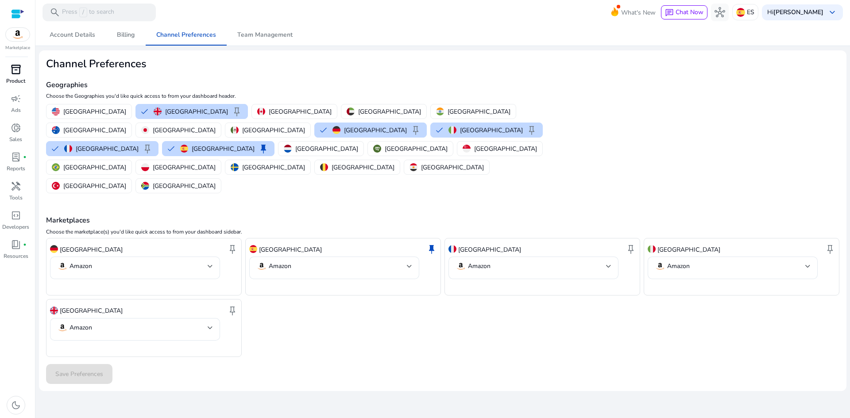
click at [15, 73] on span "inventory_2" at bounding box center [16, 69] width 11 height 11
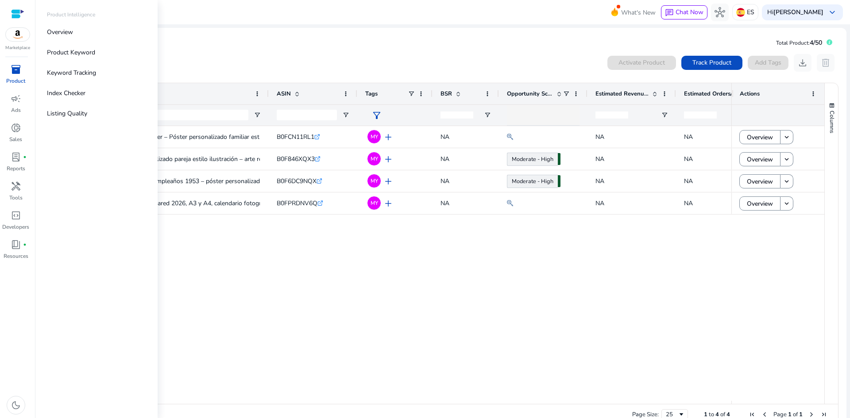
click at [14, 71] on span "inventory_2" at bounding box center [16, 69] width 11 height 11
click at [83, 53] on p "Product Keyword" at bounding box center [71, 52] width 48 height 9
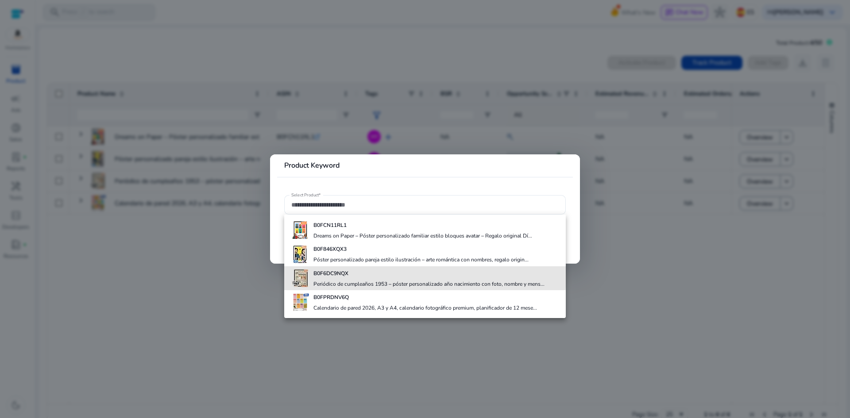
click at [336, 274] on b "B0F6DC9NQX" at bounding box center [330, 273] width 35 height 7
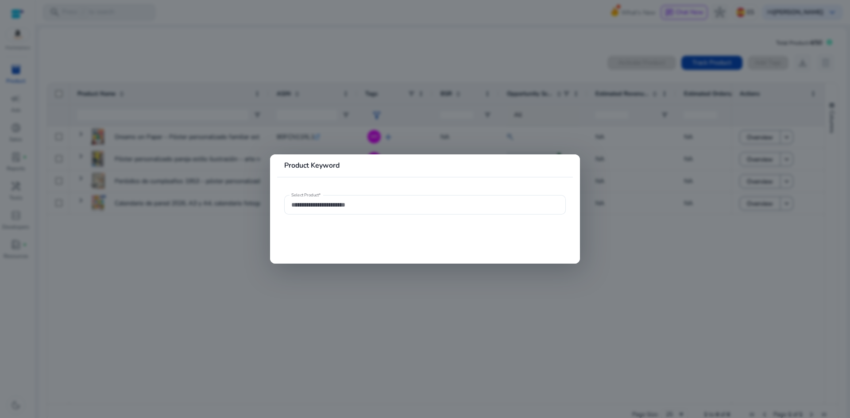
type input "**********"
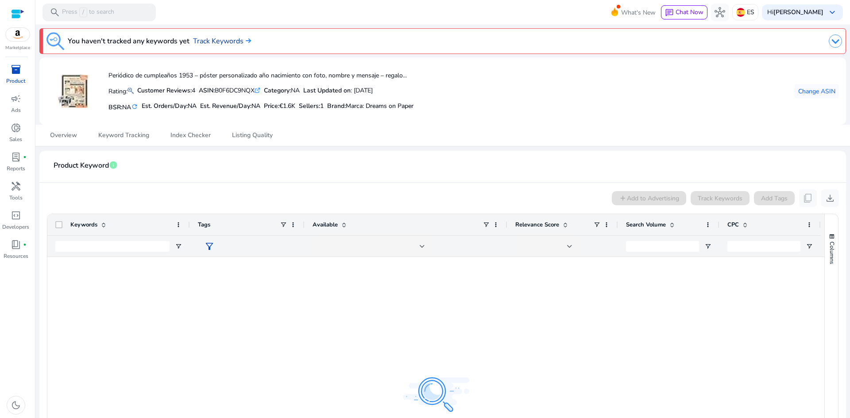
click at [216, 38] on link "Track Keywords" at bounding box center [222, 41] width 58 height 11
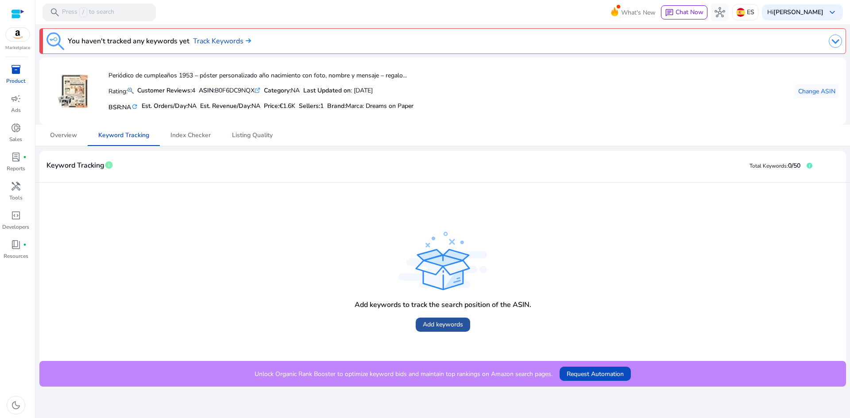
click at [436, 321] on span "Add keywords" at bounding box center [443, 324] width 40 height 9
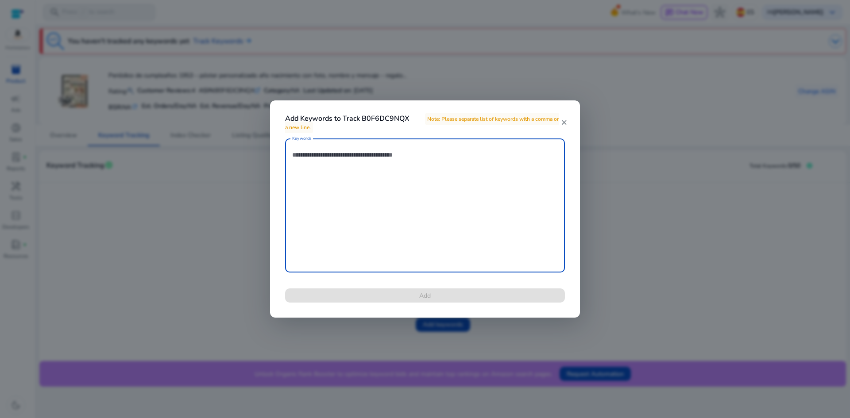
click at [563, 125] on mat-icon "close" at bounding box center [563, 123] width 7 height 8
